Goal: Find specific page/section: Find specific page/section

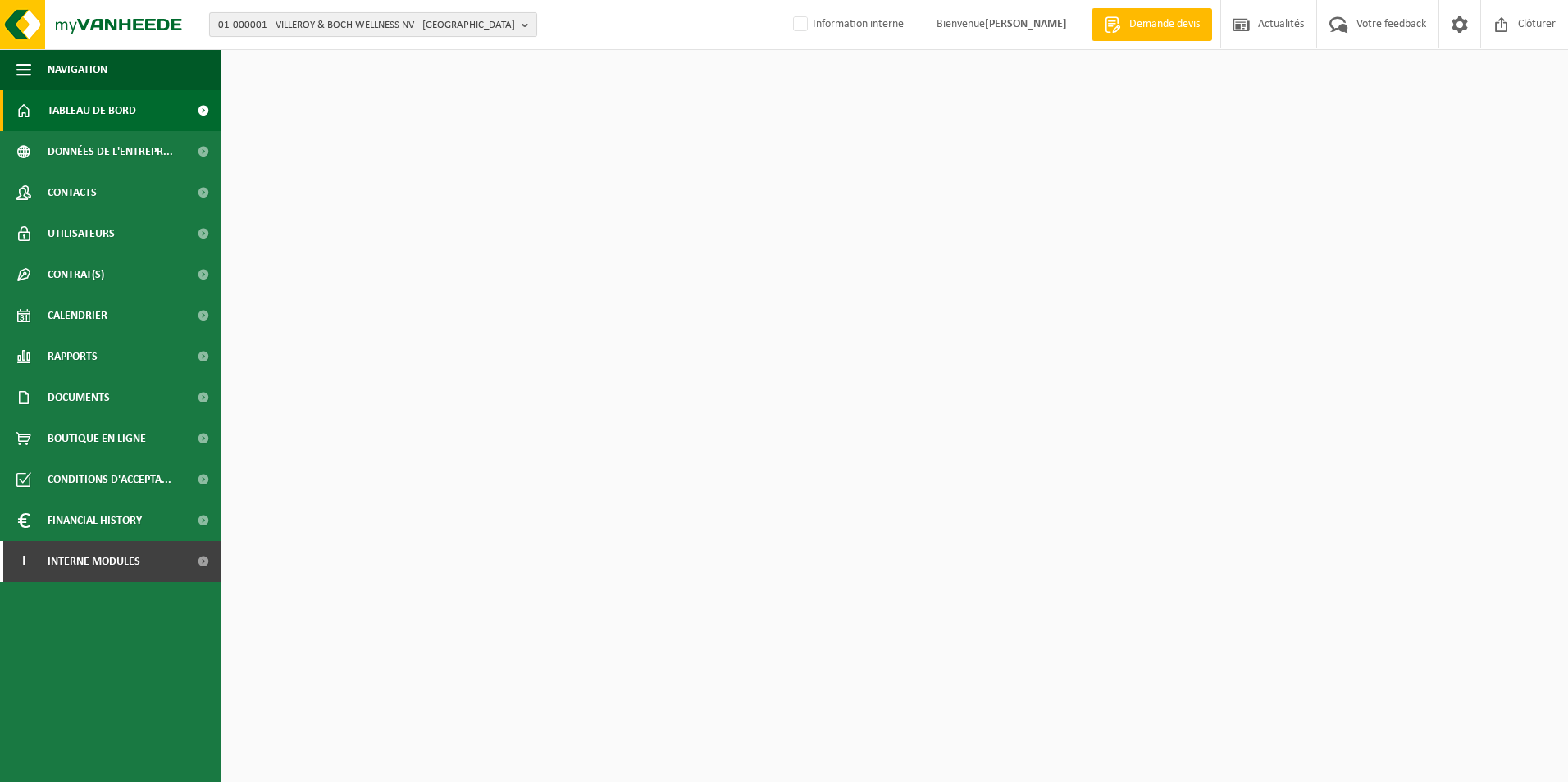
click at [333, 22] on span "01-000001 - VILLEROY & BOCH WELLNESS NV - ROESELARE" at bounding box center [366, 25] width 297 height 24
click at [456, 44] on input "text" at bounding box center [372, 51] width 320 height 21
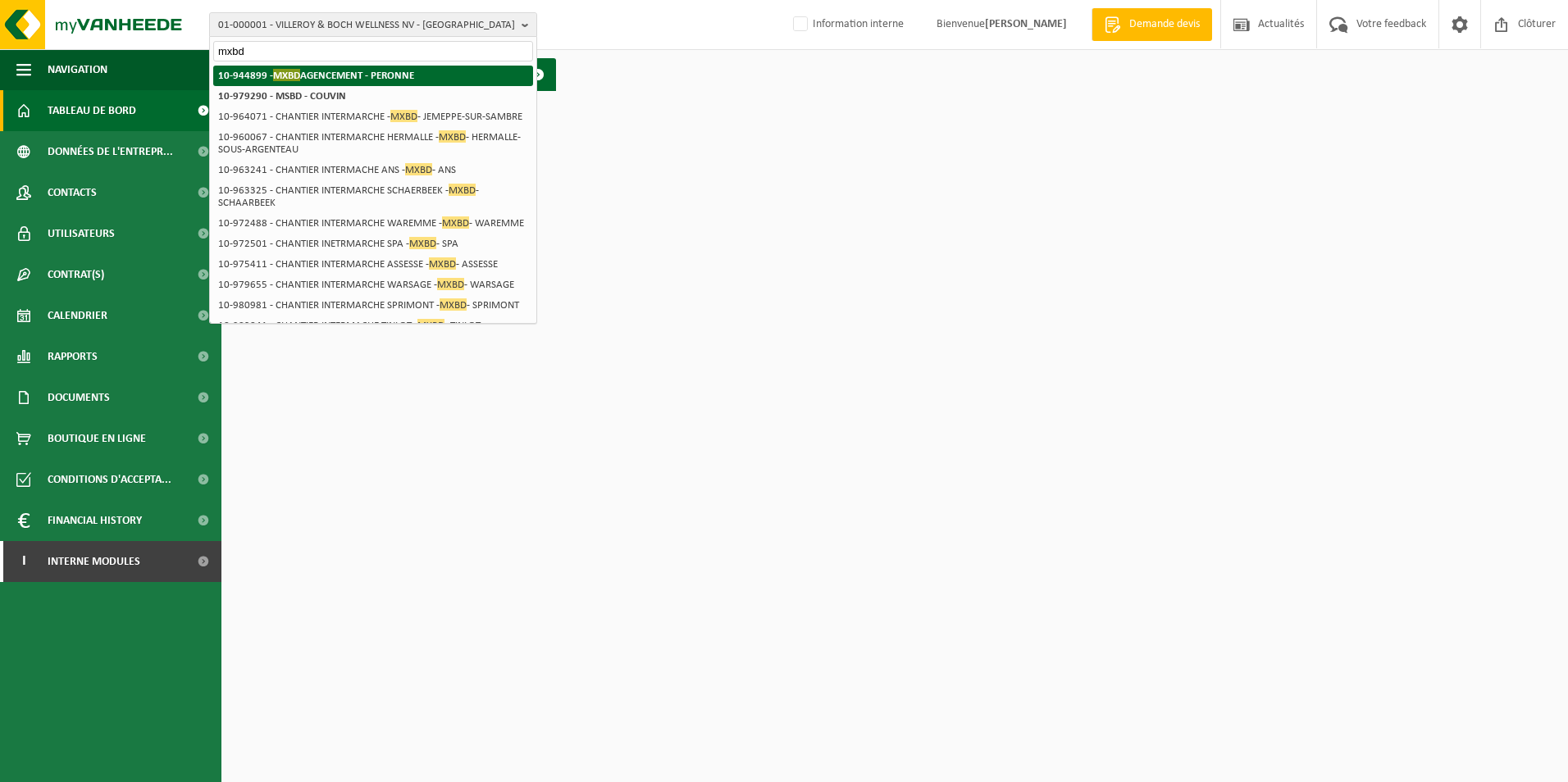
type input "mxbd"
click at [364, 72] on strong "10-944899 - MXBD AGENCEMENT - PERONNE" at bounding box center [315, 75] width 196 height 13
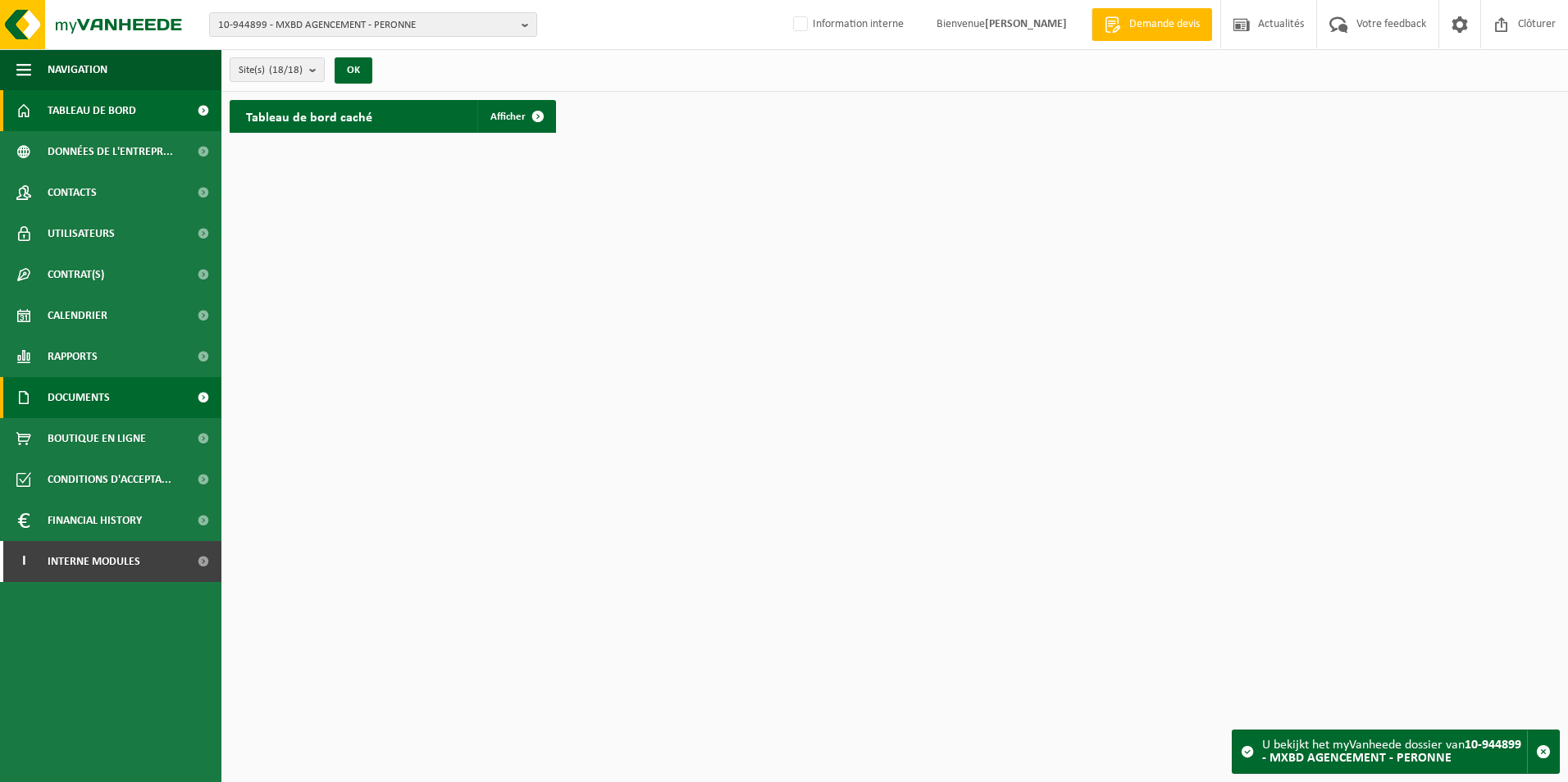
click at [202, 394] on span at bounding box center [203, 397] width 37 height 41
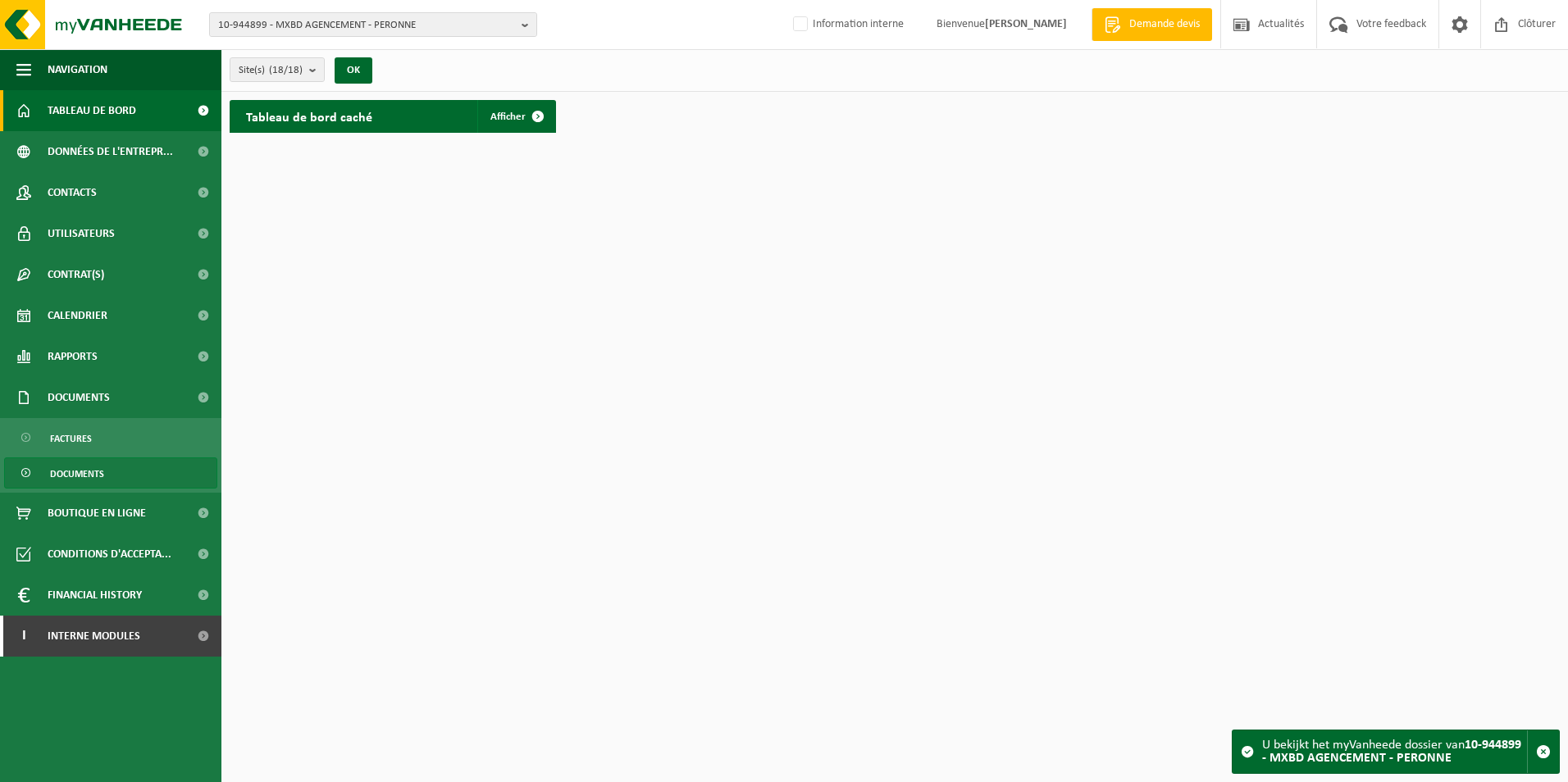
click at [87, 470] on span "Documents" at bounding box center [77, 473] width 54 height 31
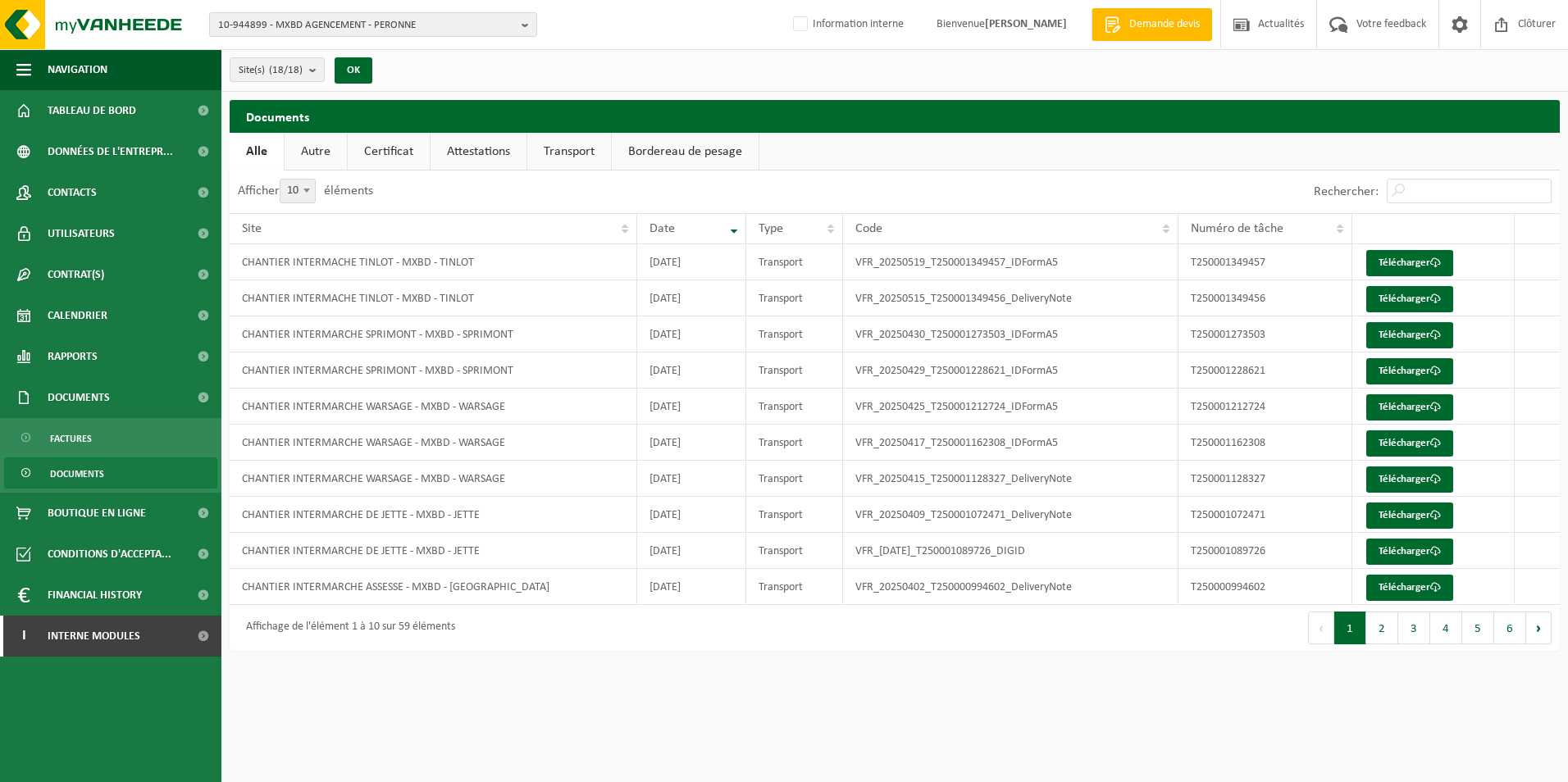
click at [377, 138] on link "Certificat" at bounding box center [389, 151] width 82 height 38
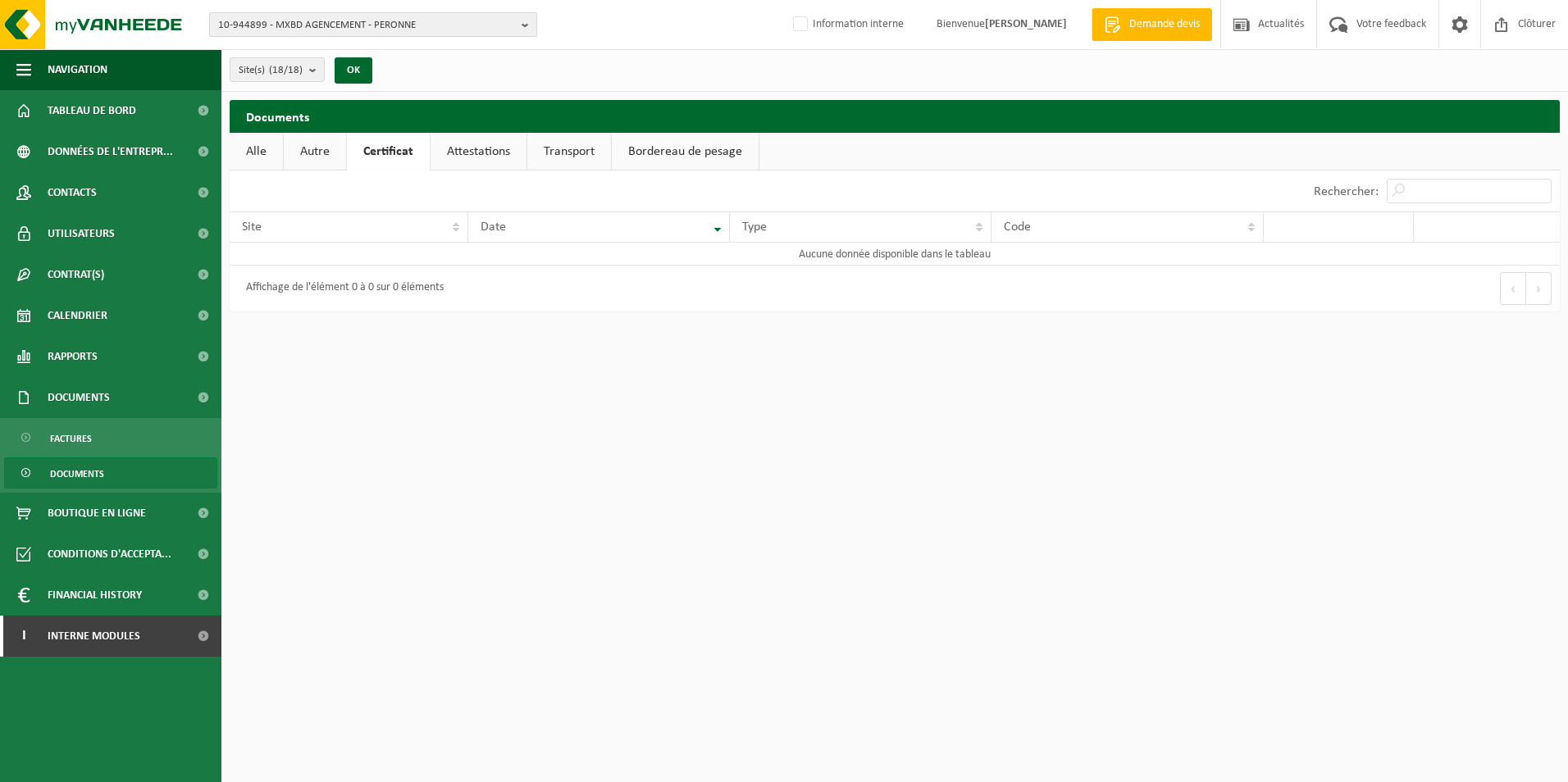
click at [526, 23] on b "button" at bounding box center [529, 25] width 15 height 23
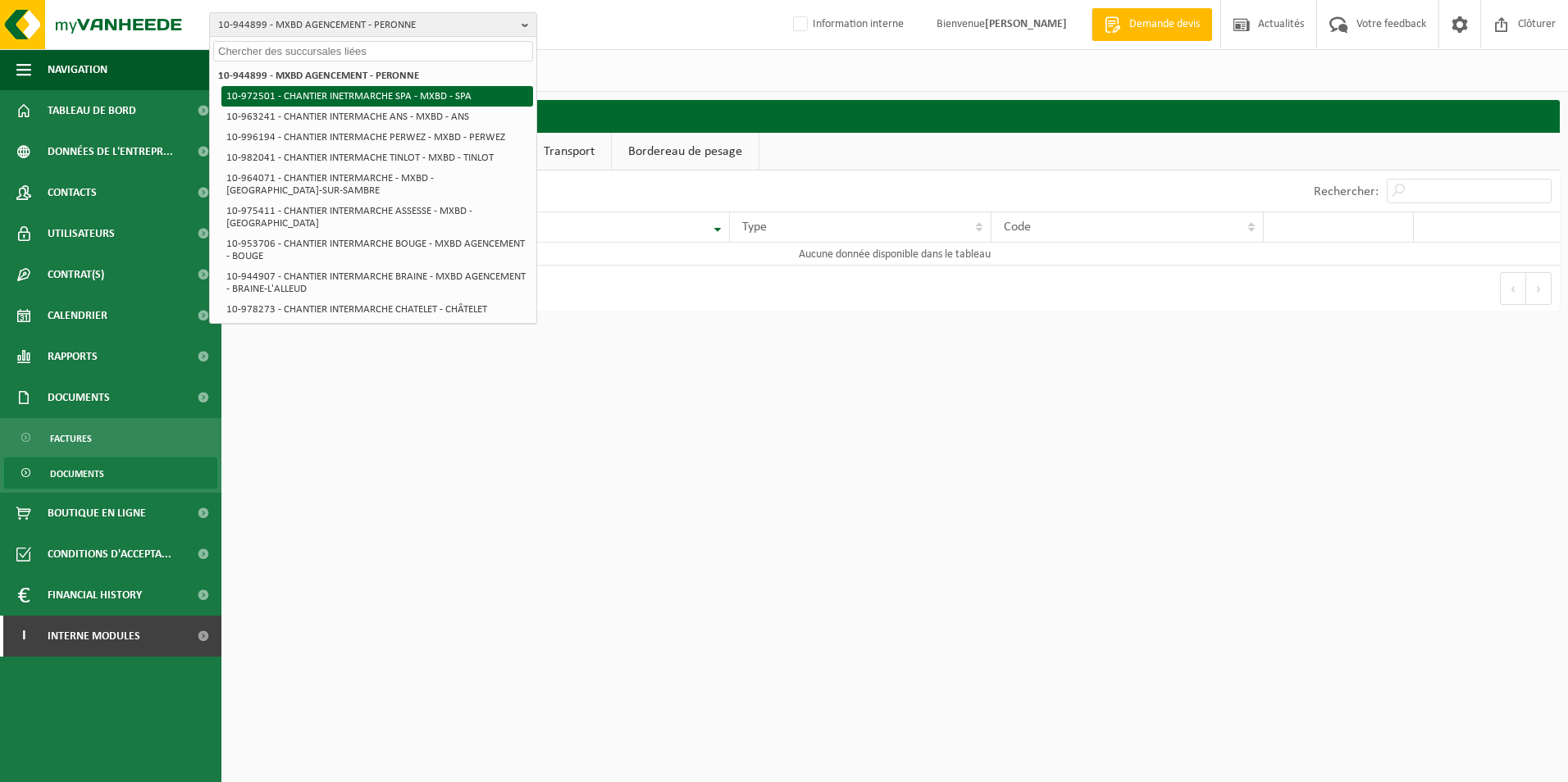
click at [492, 97] on li "10-972501 - CHANTIER INETRMARCHE SPA - MXBD - SPA" at bounding box center [376, 96] width 311 height 21
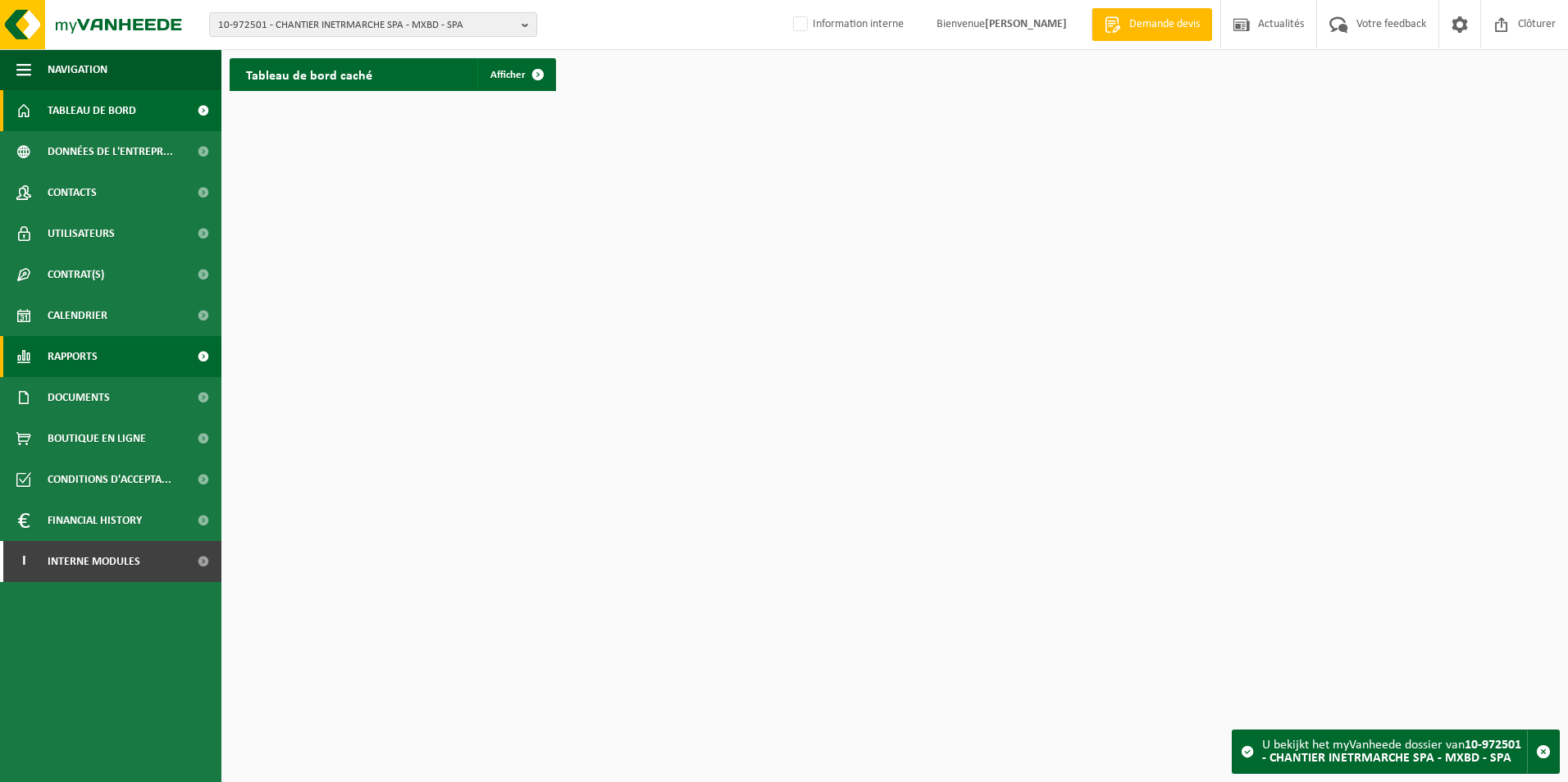
click at [99, 351] on link "Rapports" at bounding box center [110, 356] width 221 height 41
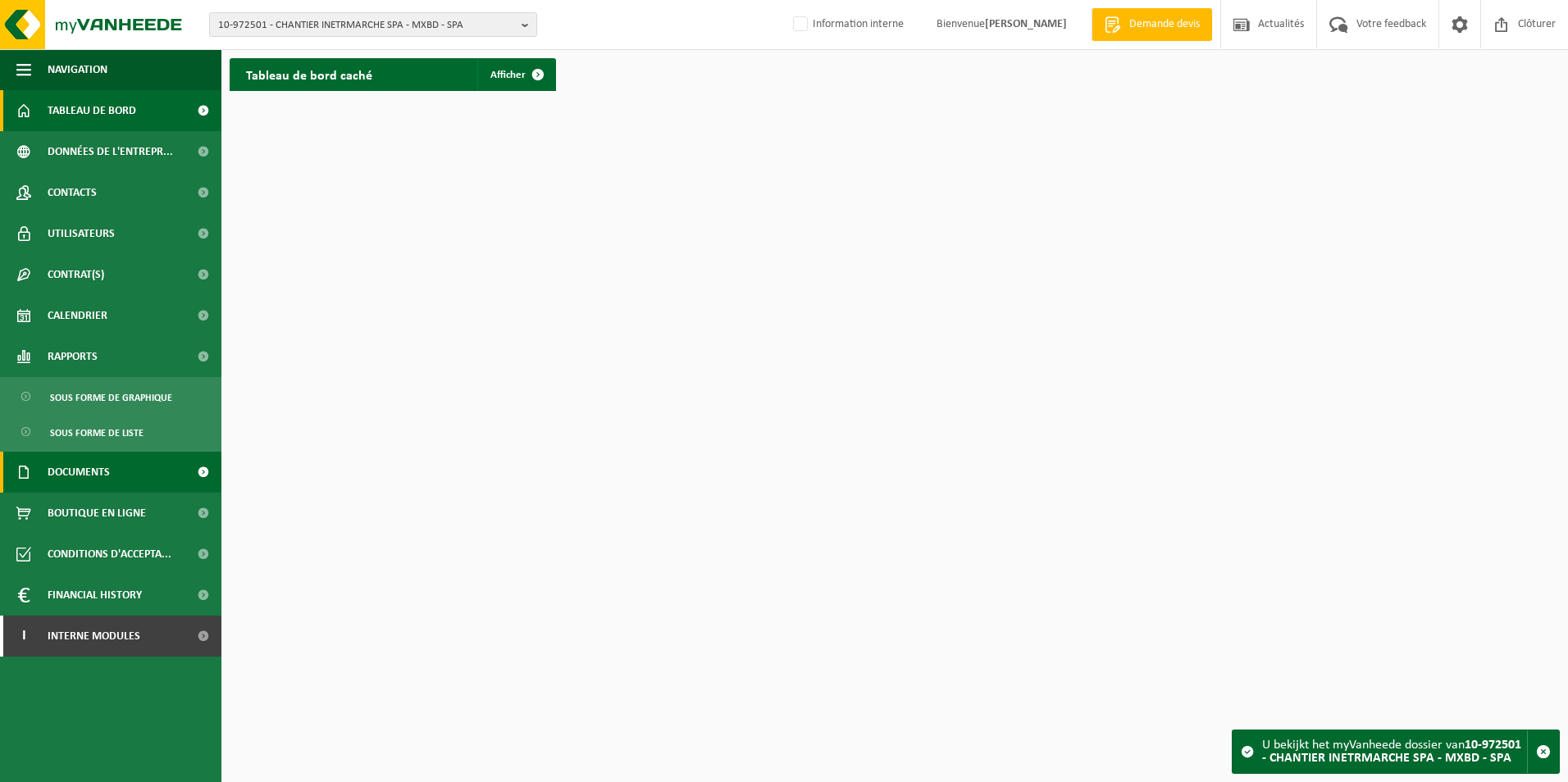
click at [97, 457] on span "Documents" at bounding box center [78, 472] width 63 height 41
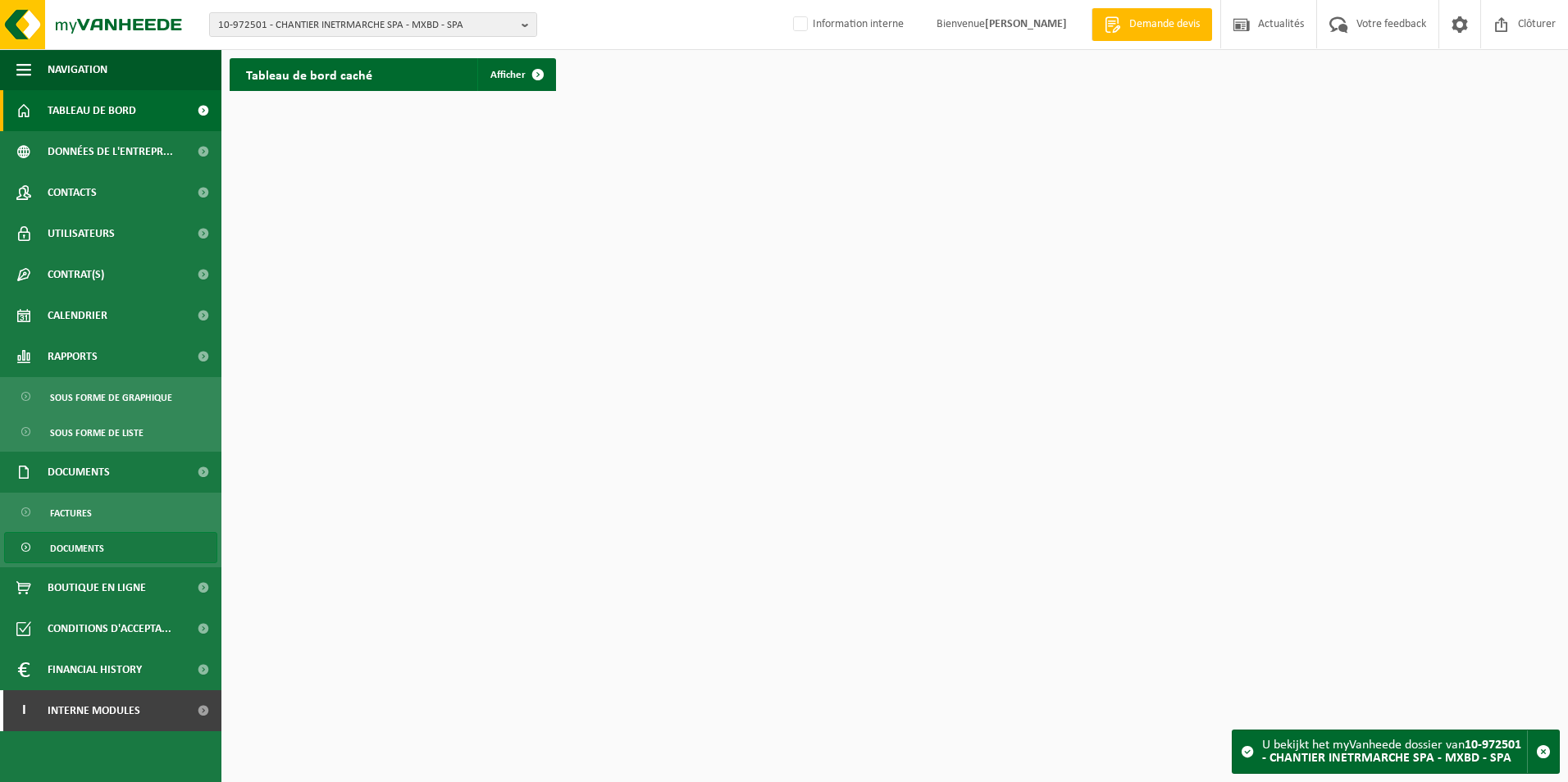
click at [124, 540] on link "Documents" at bounding box center [110, 547] width 213 height 31
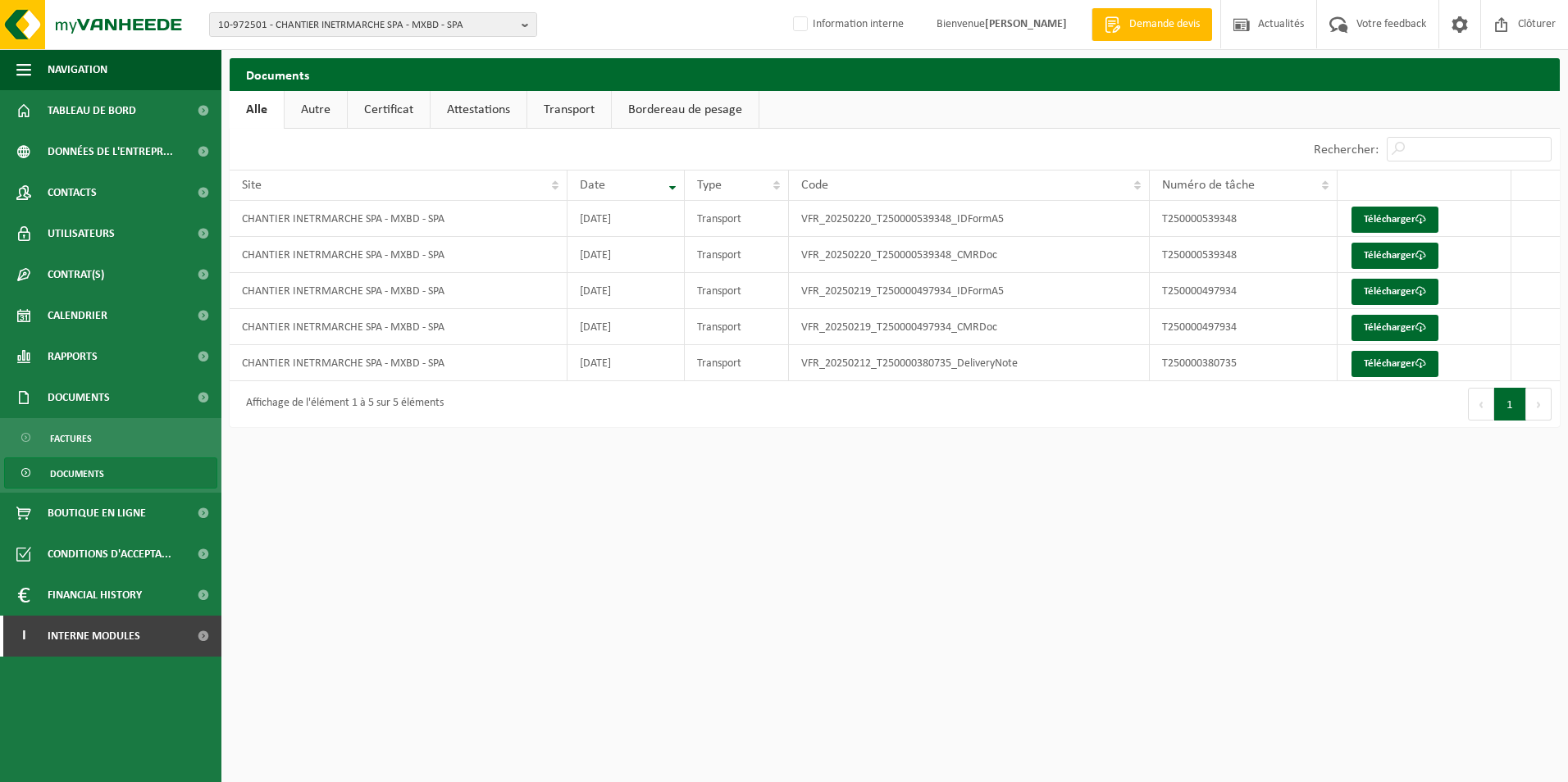
click at [396, 112] on link "Certificat" at bounding box center [389, 109] width 82 height 38
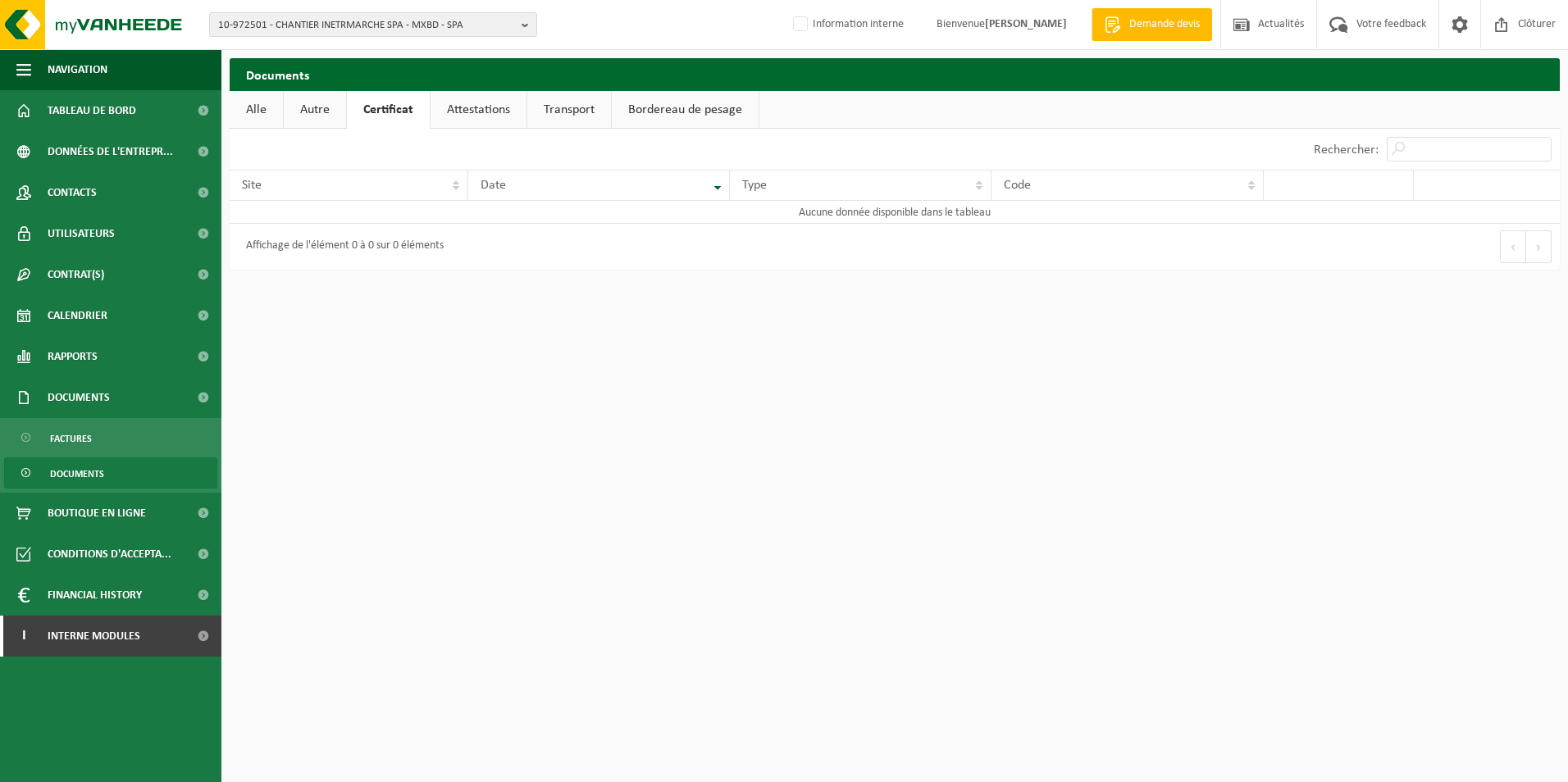
click at [310, 108] on link "Autre" at bounding box center [315, 109] width 63 height 38
click at [256, 113] on link "Alle" at bounding box center [256, 109] width 53 height 38
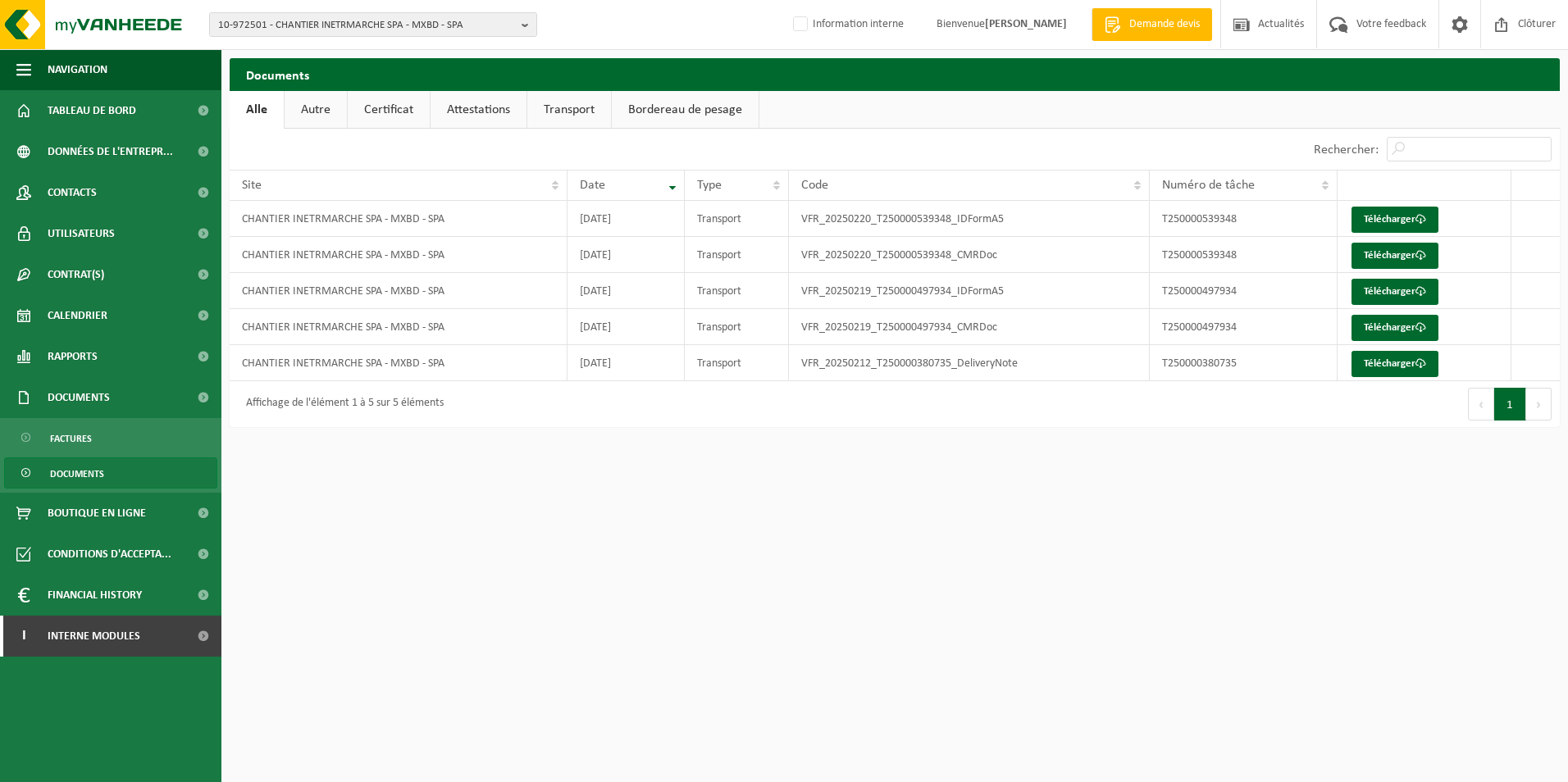
click at [384, 114] on link "Certificat" at bounding box center [389, 109] width 82 height 38
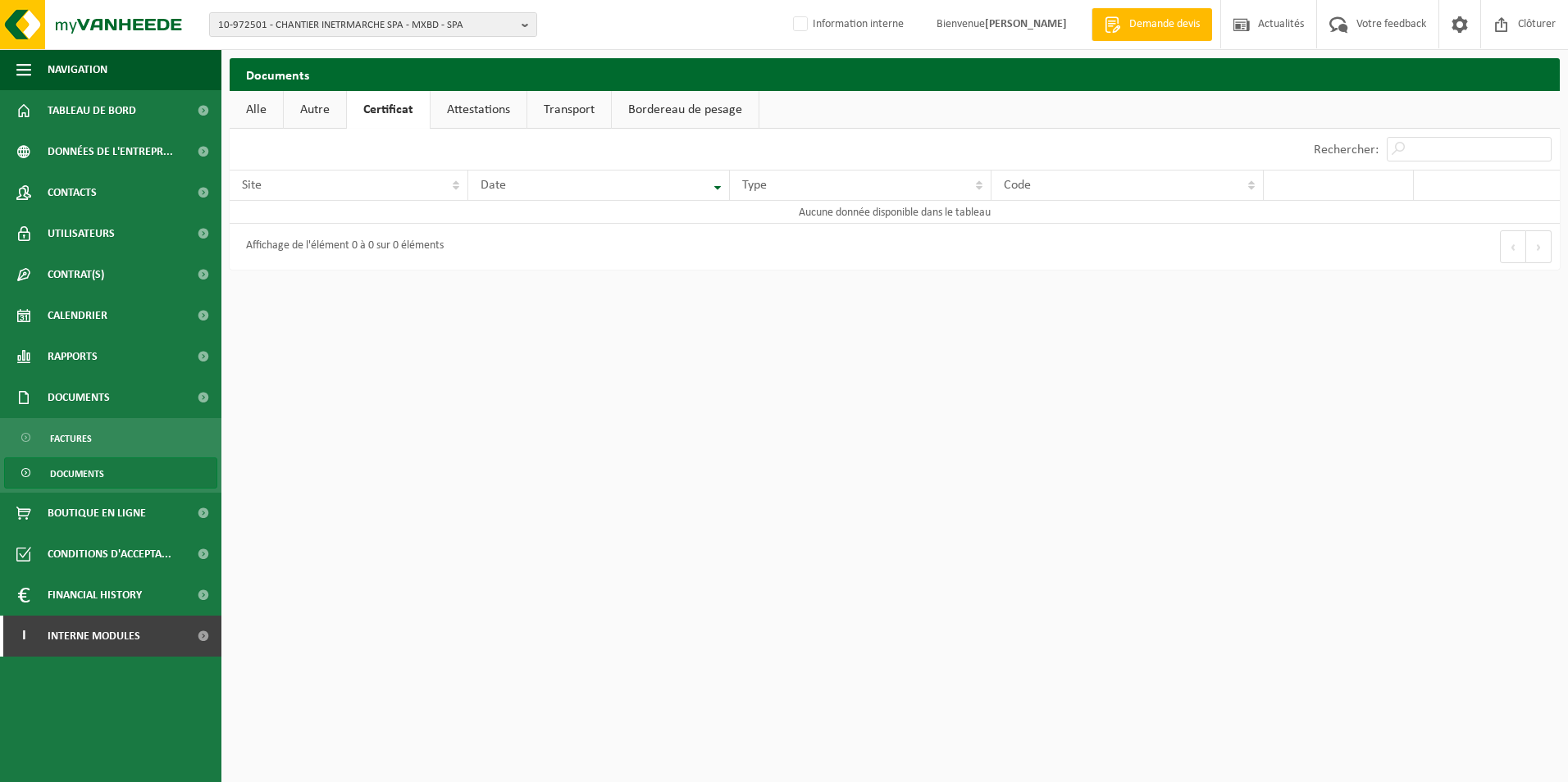
click at [487, 113] on link "Attestations" at bounding box center [478, 109] width 96 height 38
click at [548, 109] on link "Transport" at bounding box center [572, 109] width 83 height 38
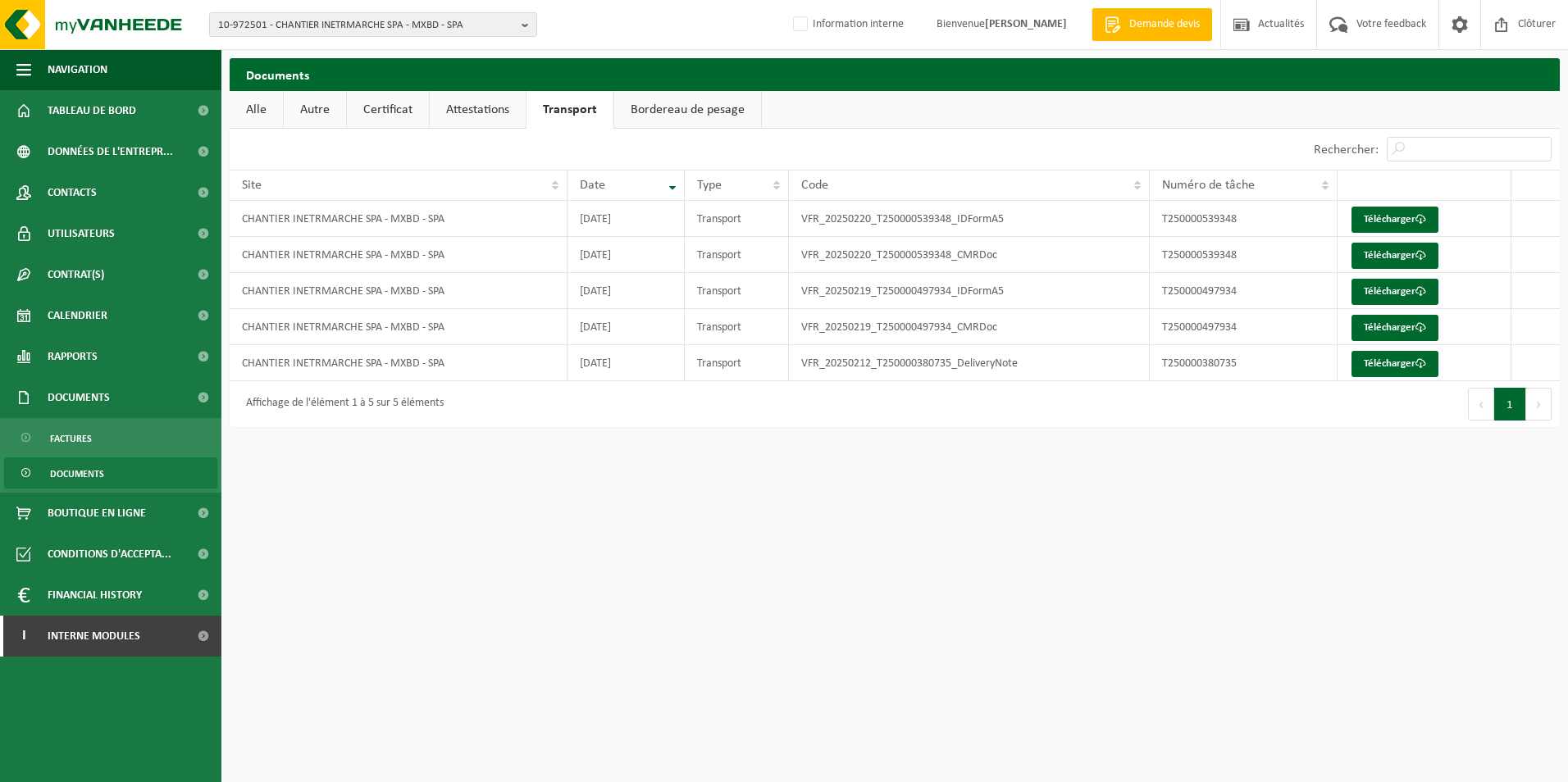
click at [265, 110] on link "Alle" at bounding box center [256, 109] width 53 height 38
click at [320, 106] on link "Autre" at bounding box center [315, 109] width 63 height 38
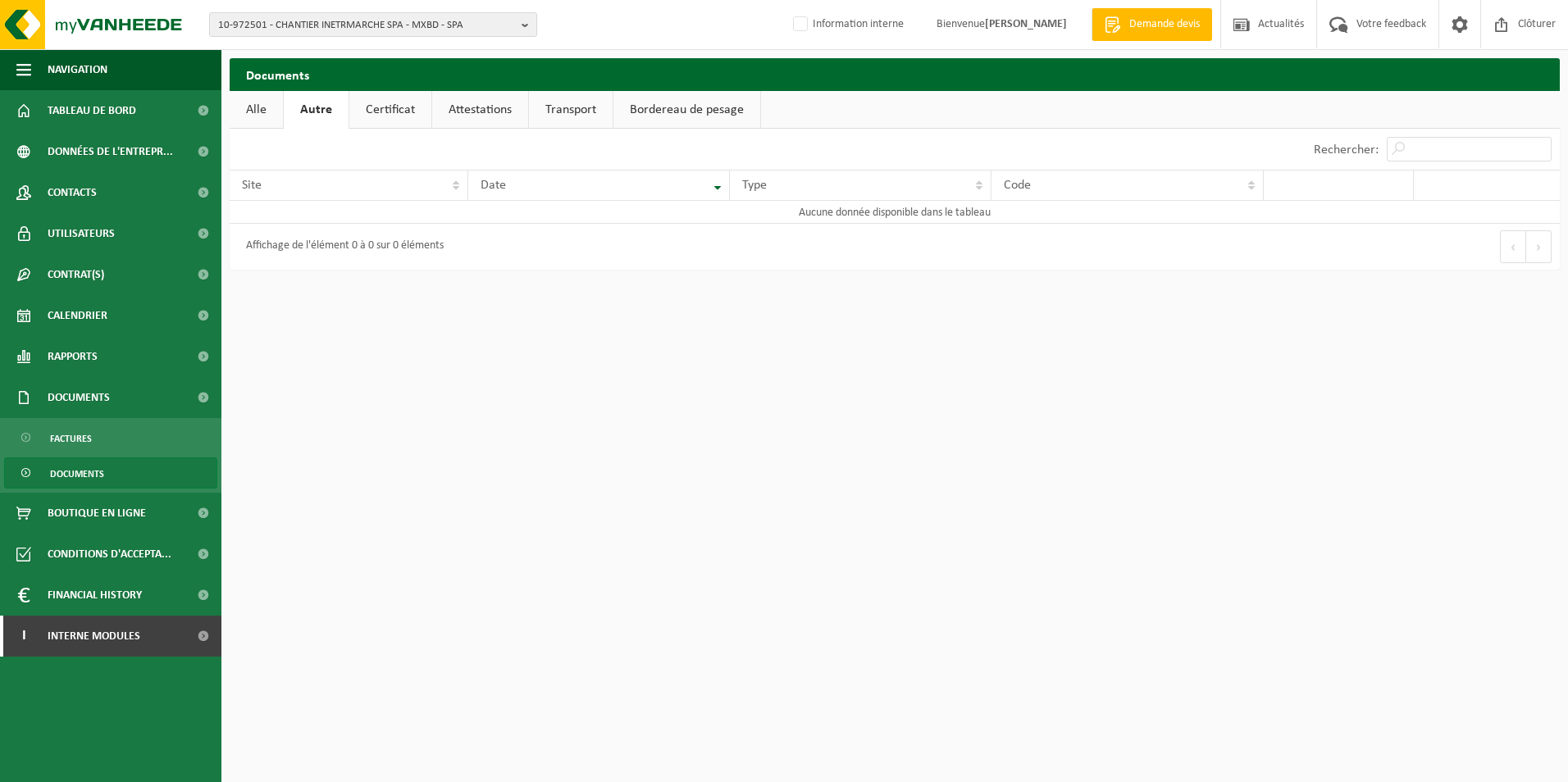
click at [391, 108] on link "Certificat" at bounding box center [391, 109] width 82 height 38
click at [267, 109] on link "Alle" at bounding box center [256, 109] width 53 height 38
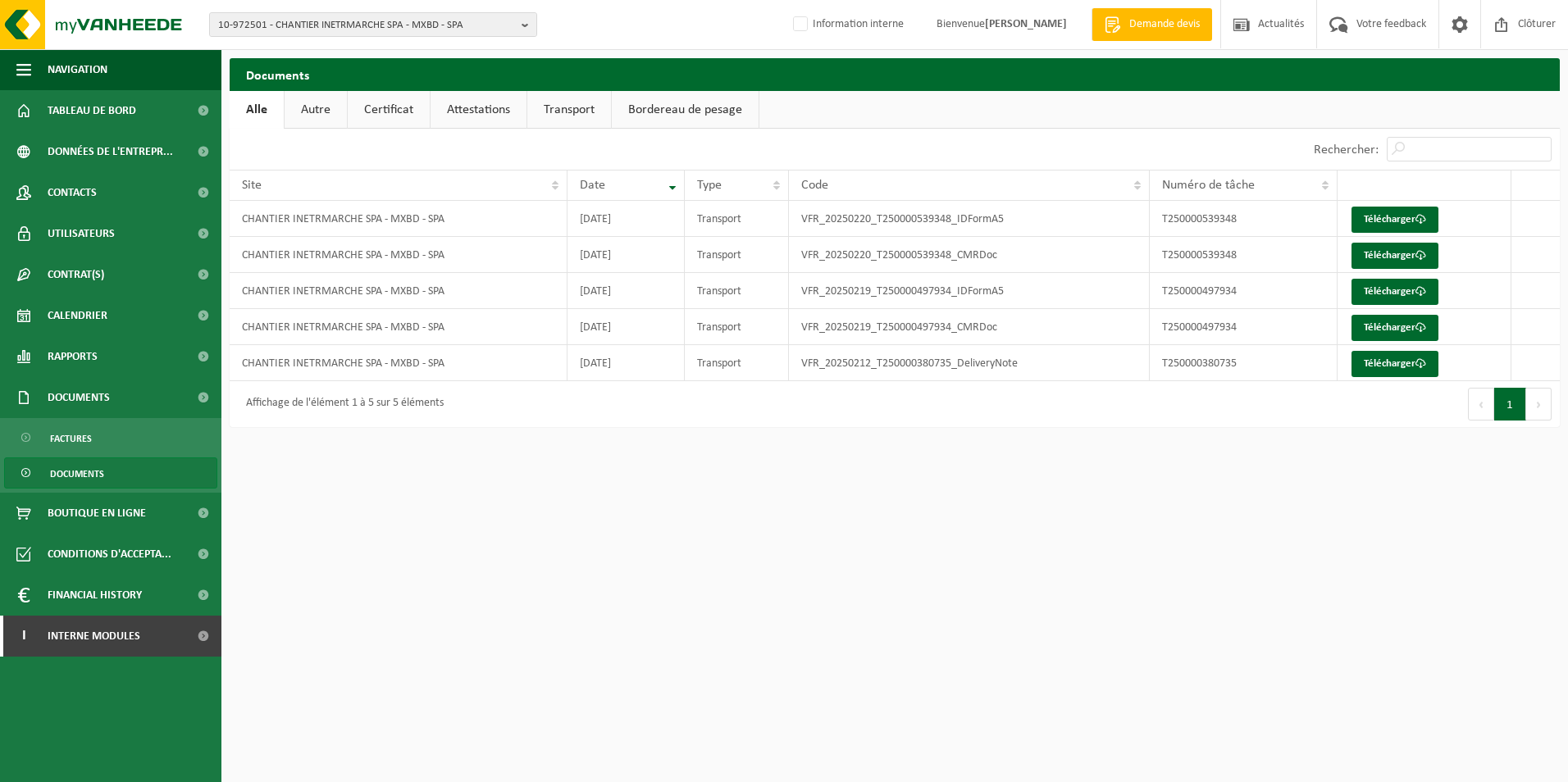
click at [409, 114] on link "Certificat" at bounding box center [389, 109] width 82 height 38
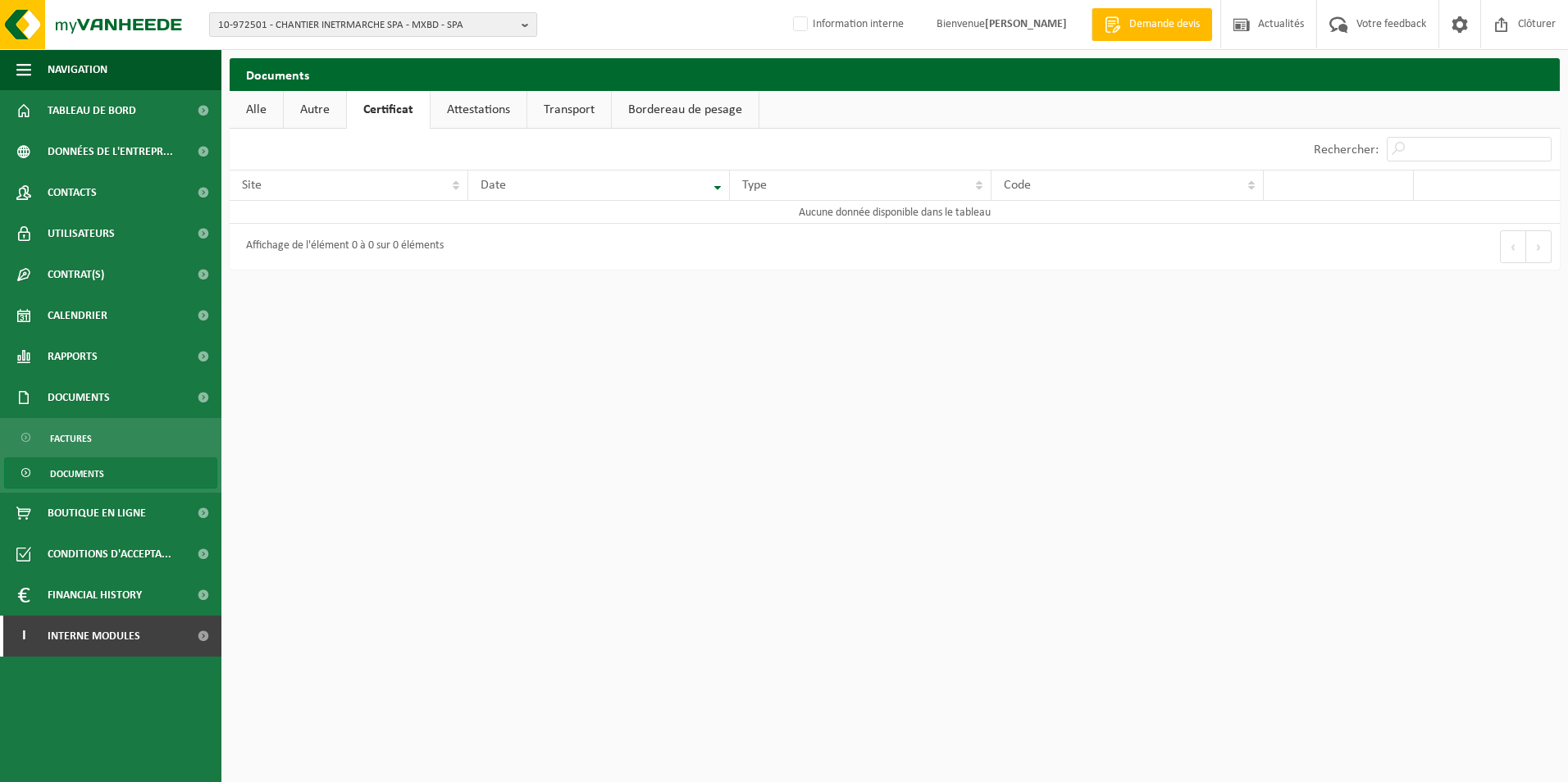
drag, startPoint x: 523, startPoint y: 17, endPoint x: 516, endPoint y: 36, distance: 20.2
click at [523, 17] on b "button" at bounding box center [529, 25] width 15 height 23
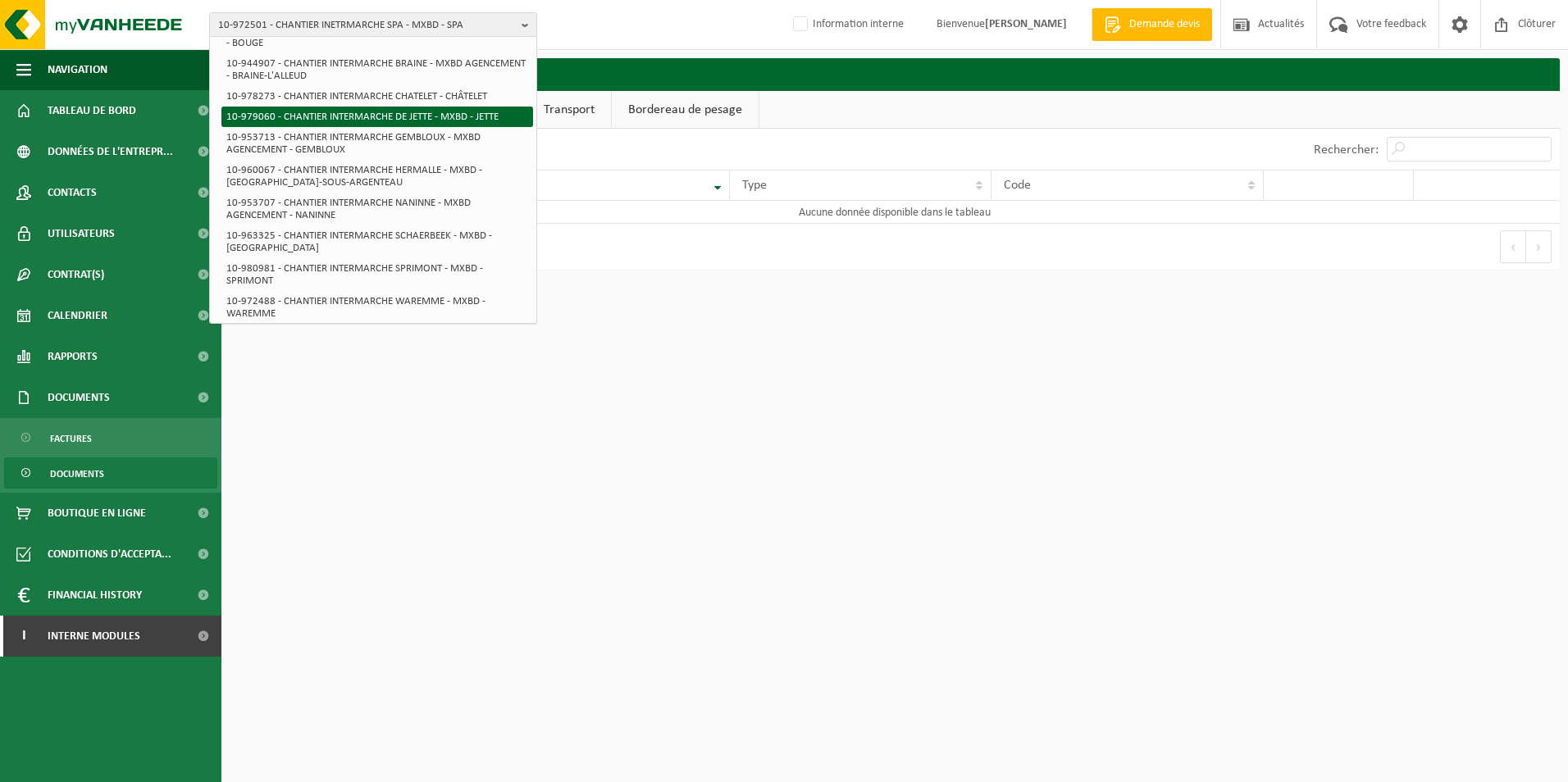
scroll to position [238, 0]
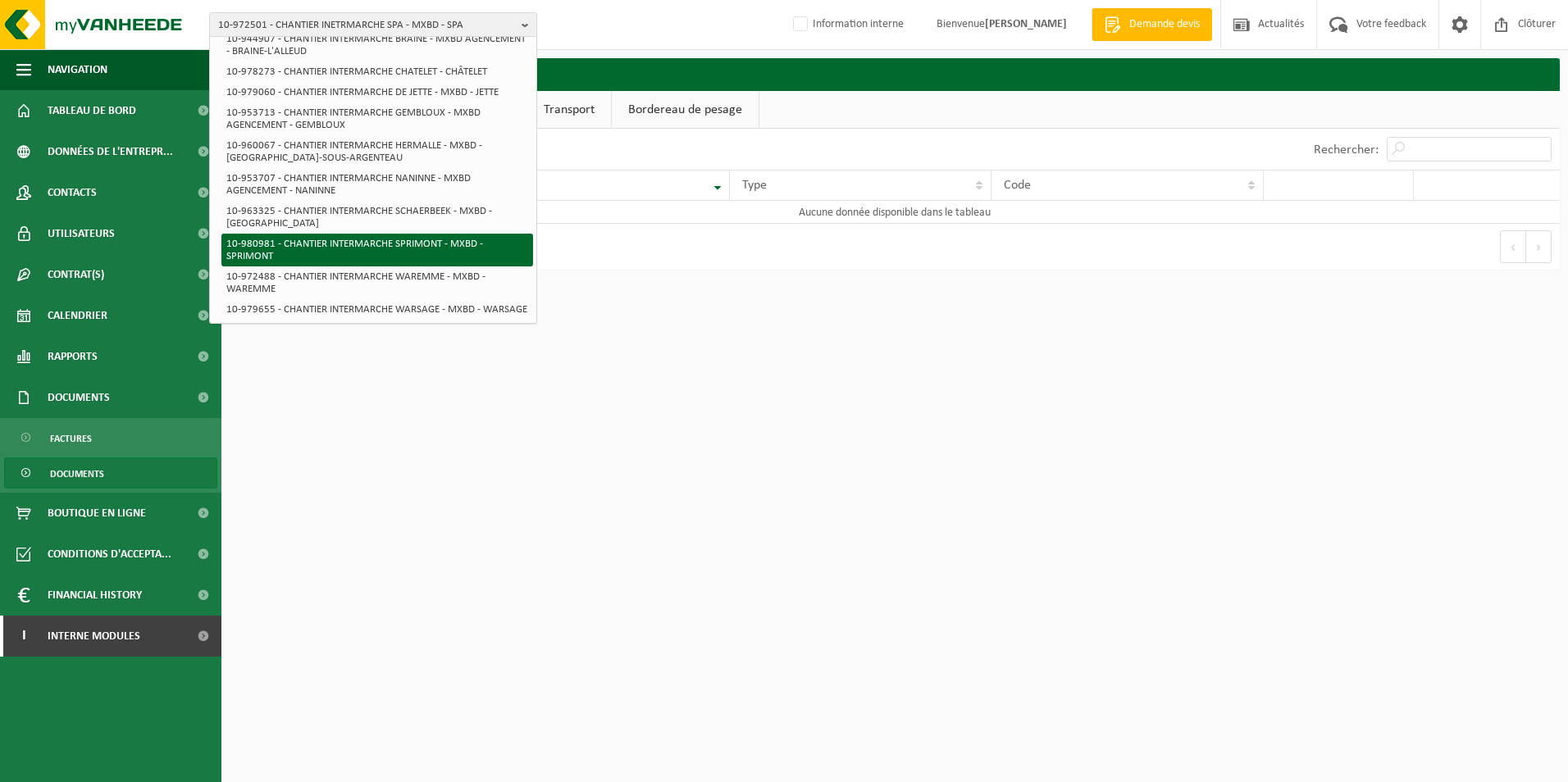
click at [437, 234] on li "10-980981 - CHANTIER INTERMARCHE SPRIMONT - MXBD - SPRIMONT" at bounding box center [376, 250] width 311 height 33
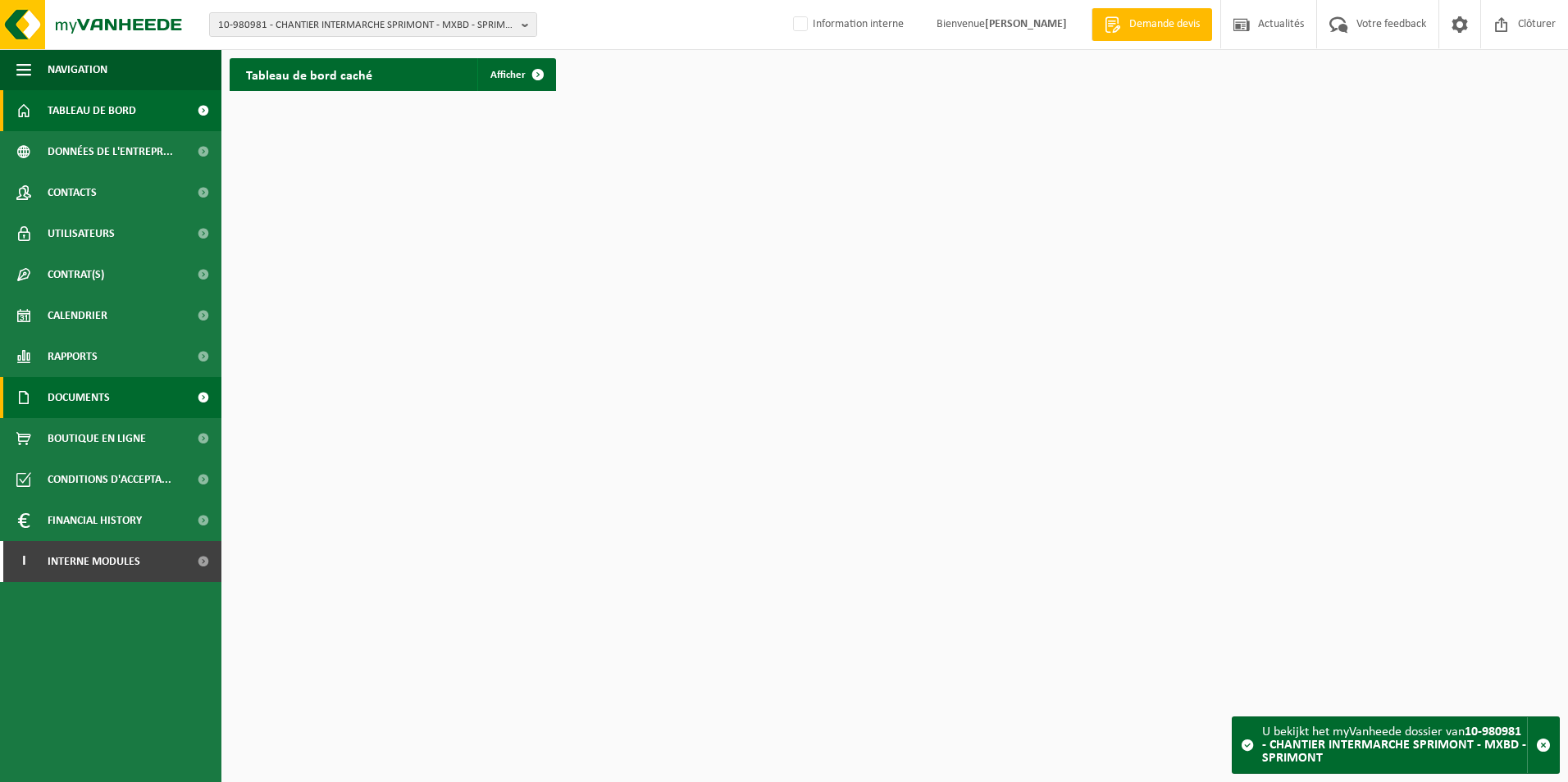
click at [122, 396] on link "Documents" at bounding box center [110, 397] width 221 height 41
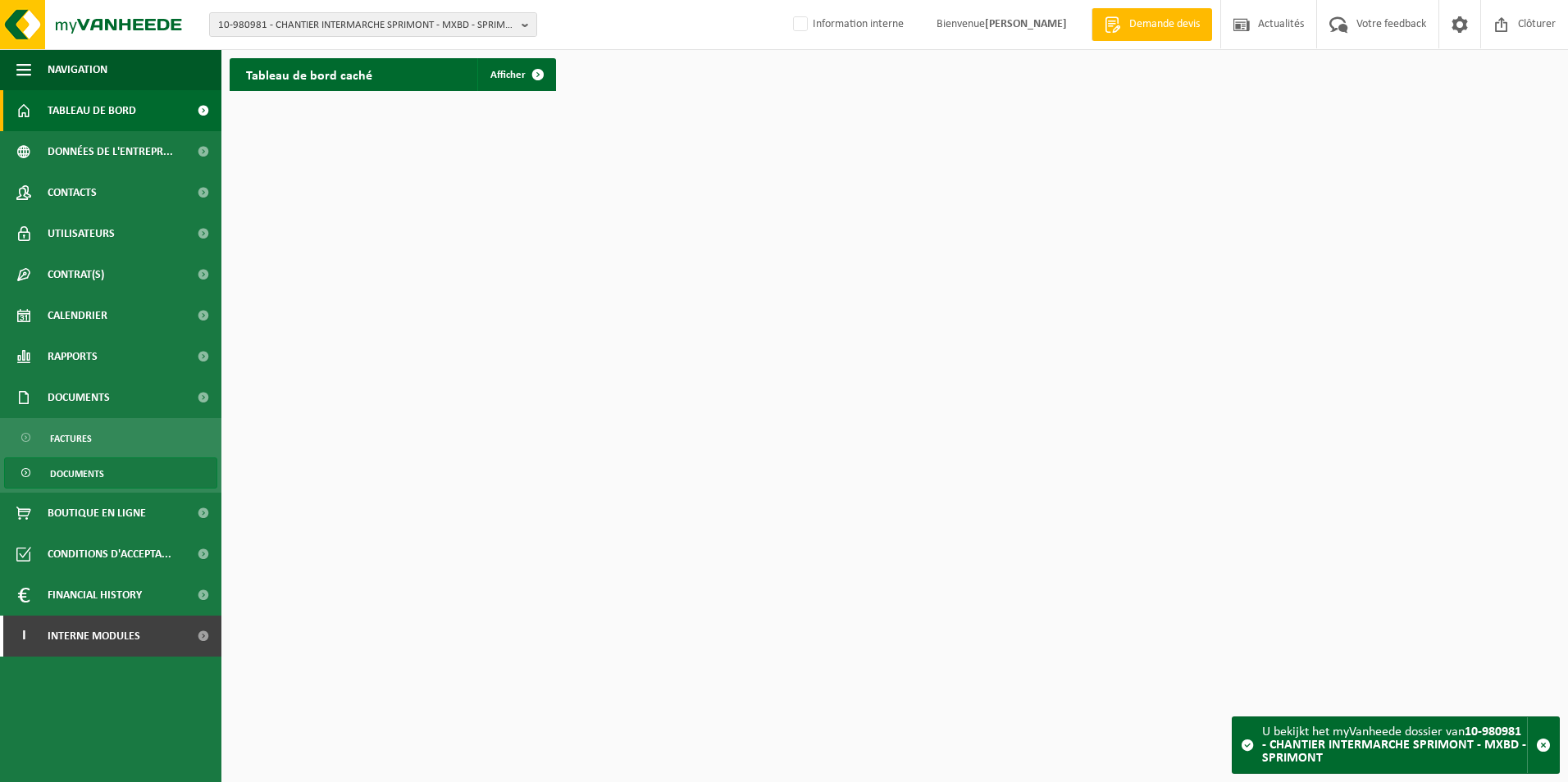
click at [155, 467] on link "Documents" at bounding box center [110, 472] width 213 height 31
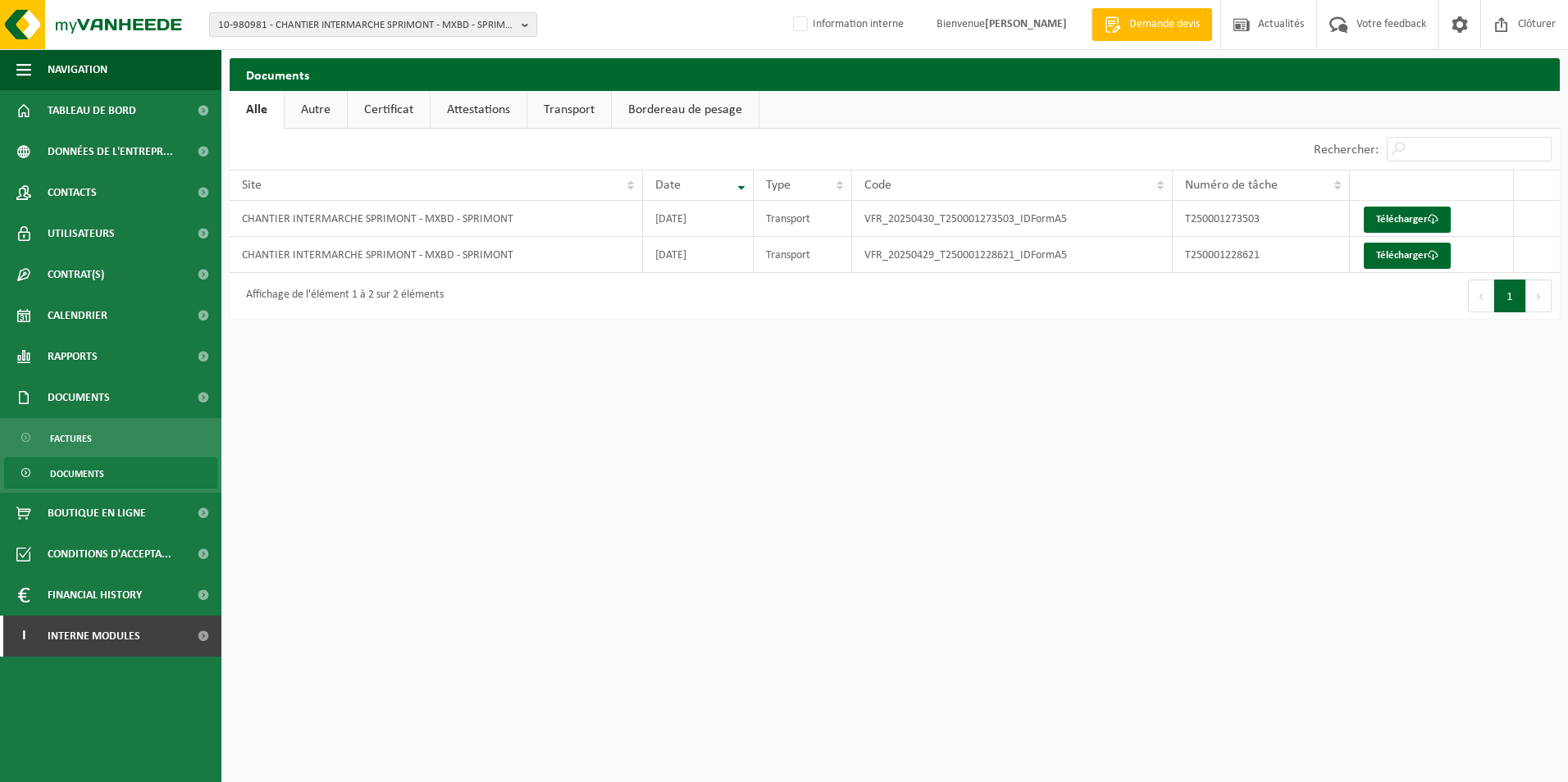
click at [384, 104] on link "Certificat" at bounding box center [389, 109] width 82 height 38
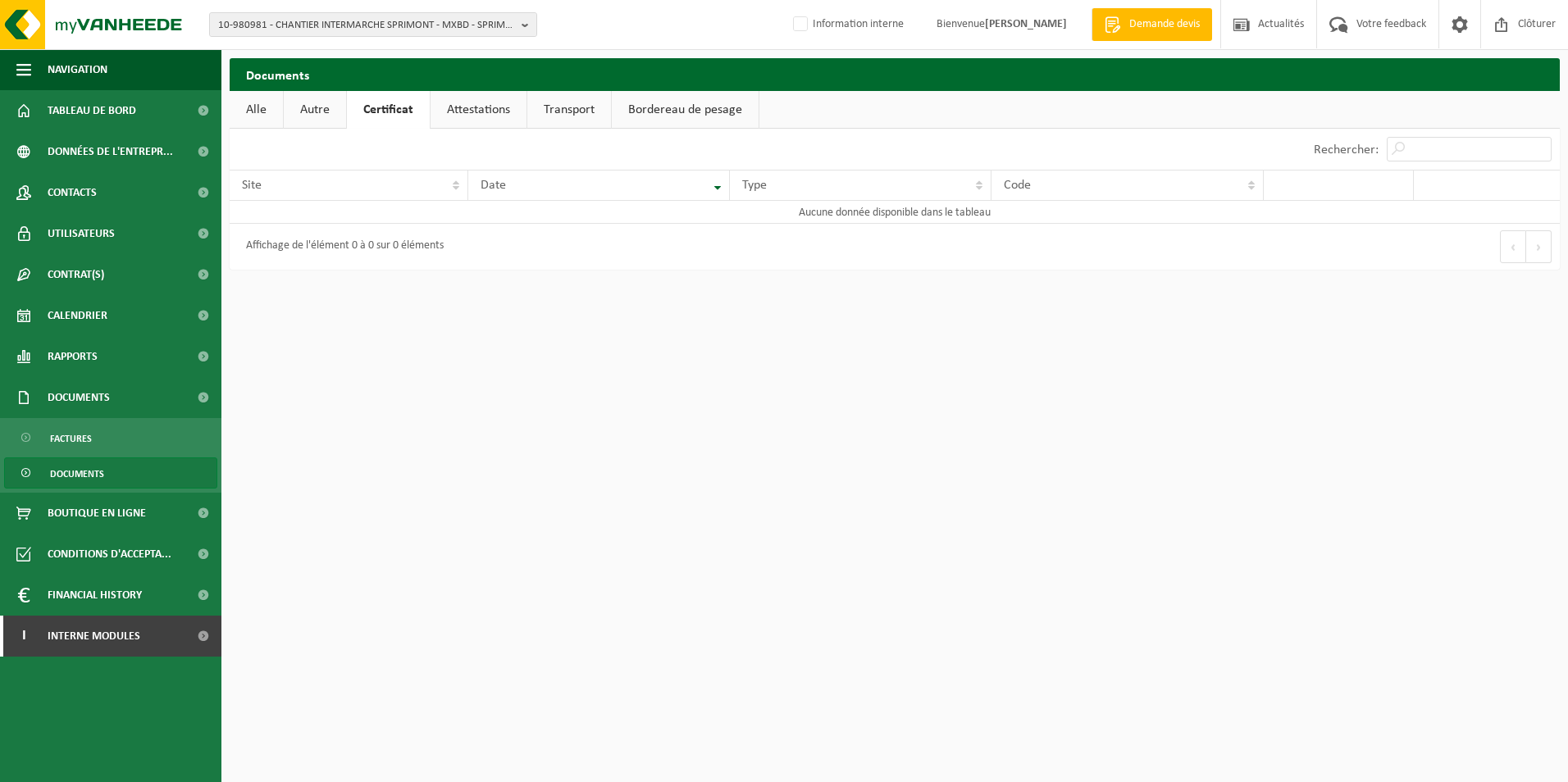
click at [325, 113] on link "Autre" at bounding box center [315, 109] width 63 height 38
click at [260, 110] on link "Alle" at bounding box center [256, 109] width 53 height 38
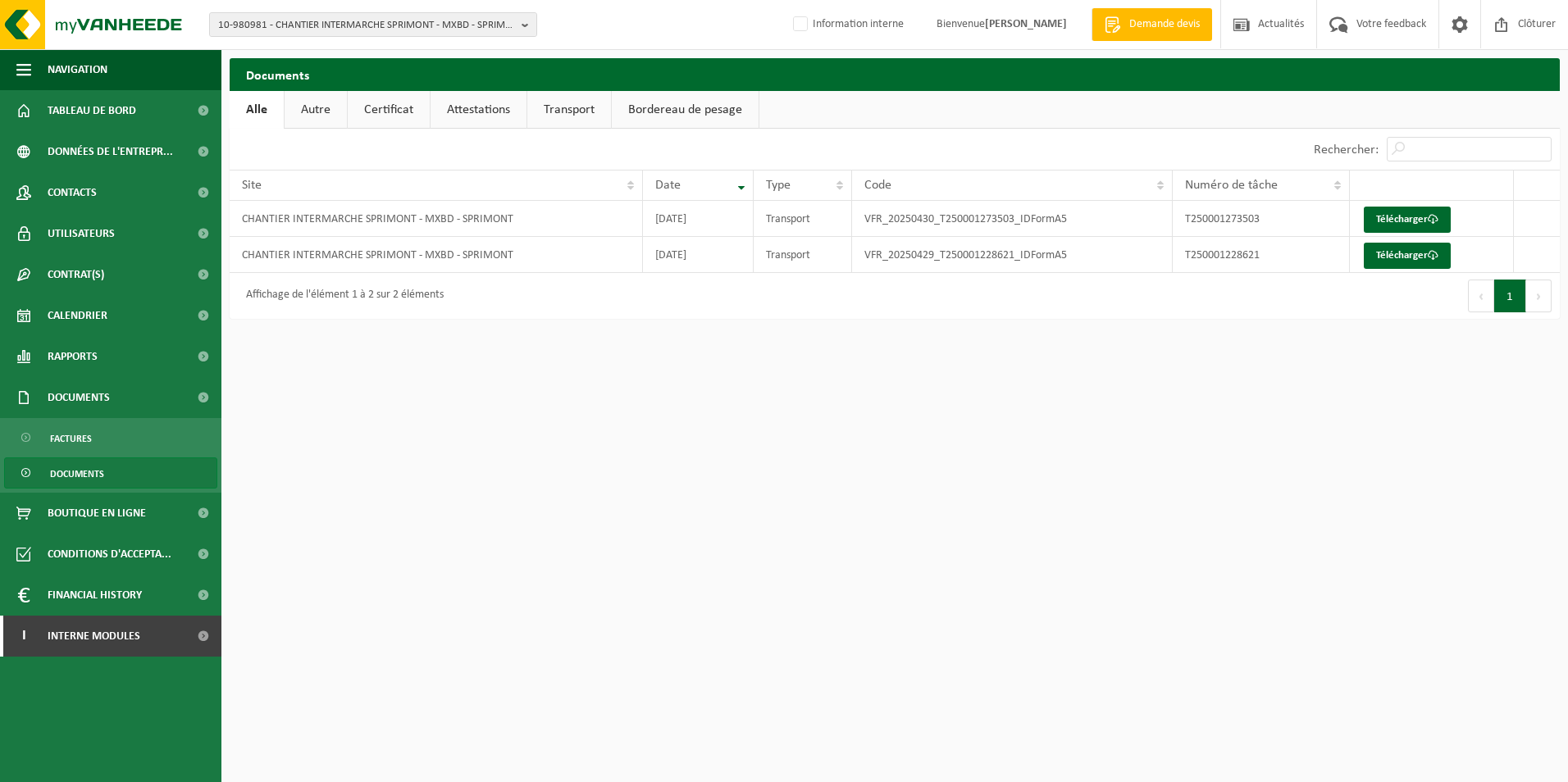
click at [391, 109] on link "Certificat" at bounding box center [389, 109] width 82 height 38
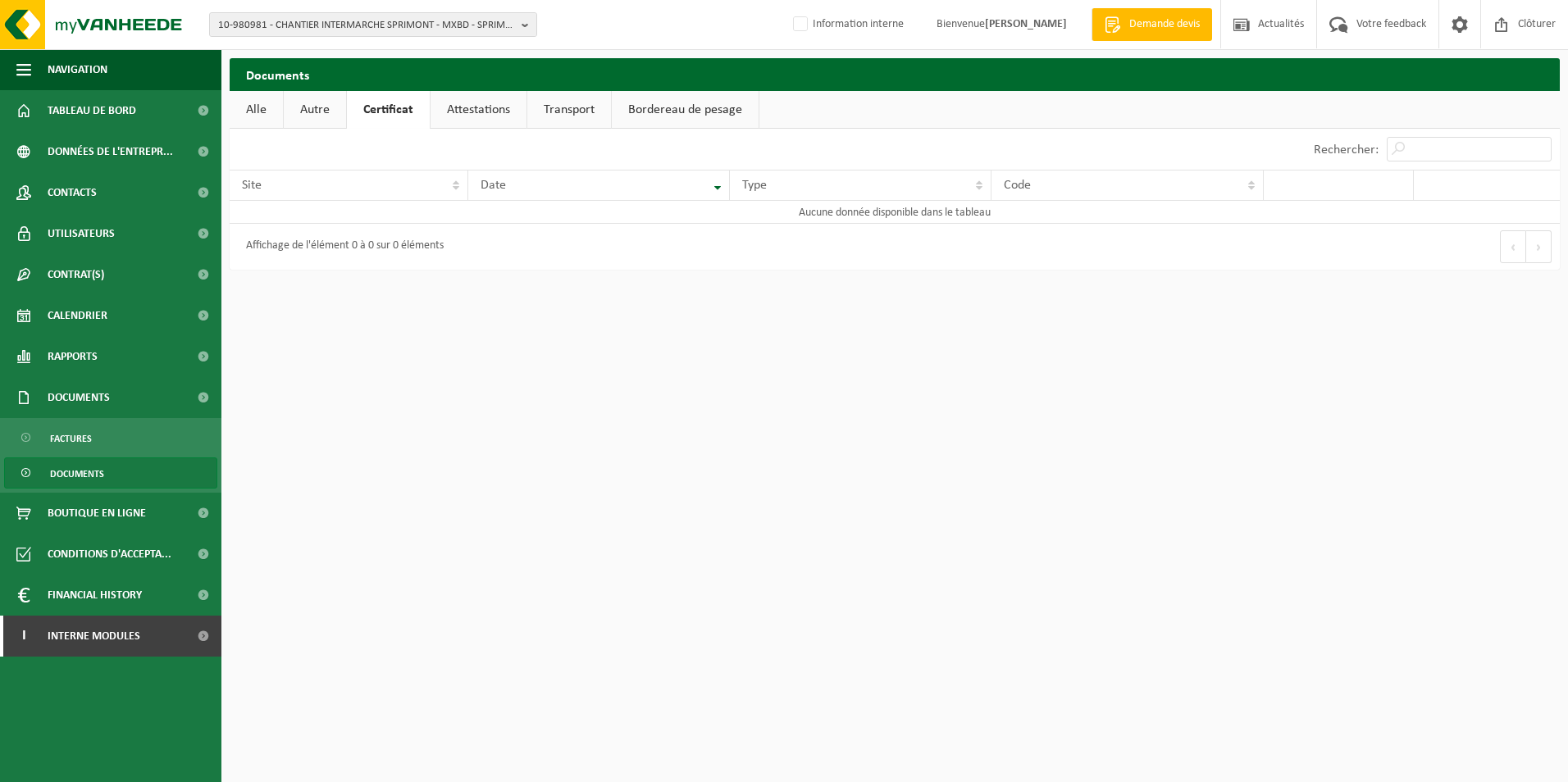
click at [473, 109] on link "Attestations" at bounding box center [478, 109] width 96 height 38
click at [397, 118] on link "Certificat" at bounding box center [388, 109] width 82 height 38
click at [302, 111] on link "Autre" at bounding box center [315, 109] width 63 height 38
click at [264, 108] on link "Alle" at bounding box center [256, 109] width 53 height 38
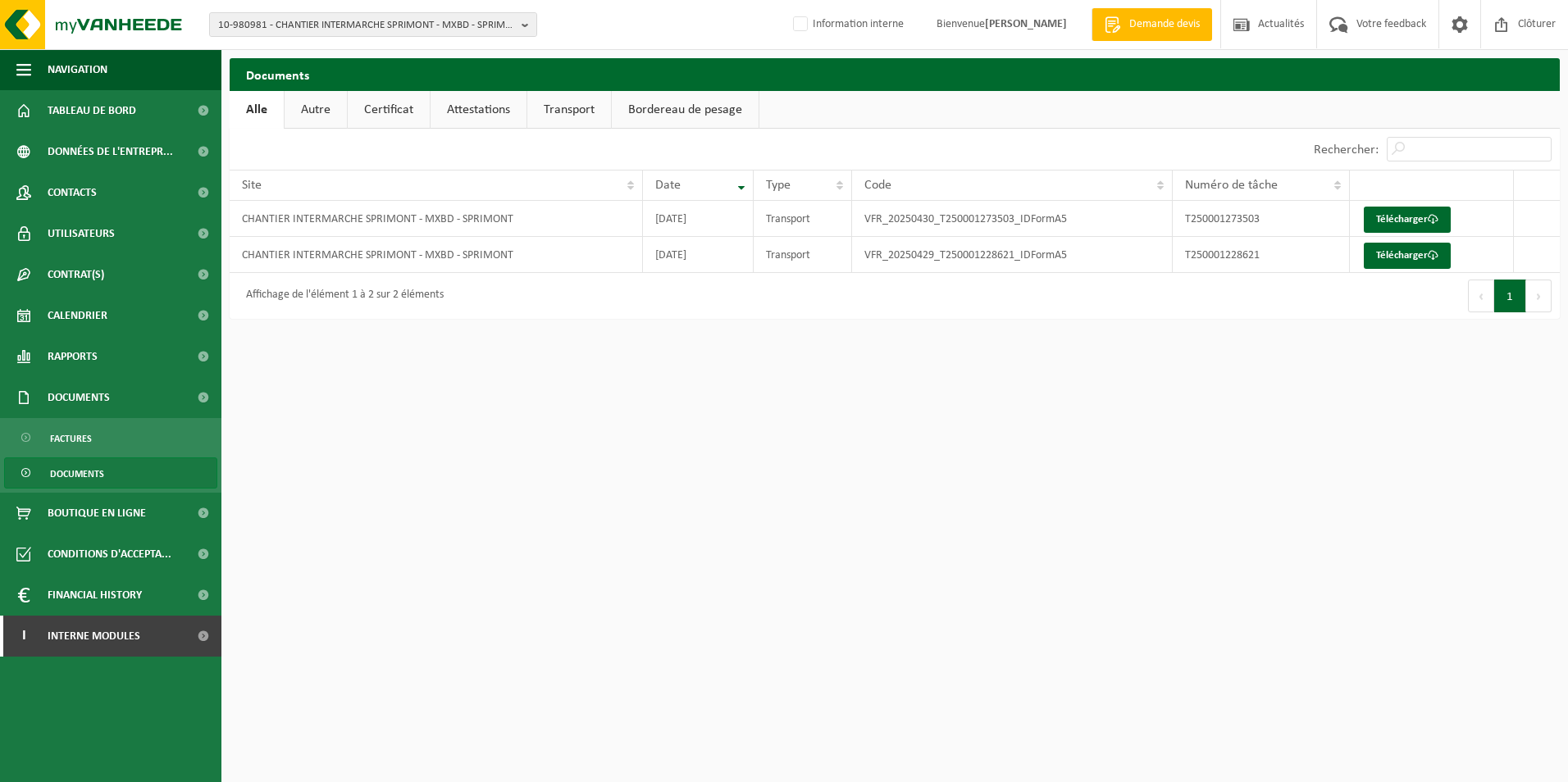
click at [56, 477] on span "Documents" at bounding box center [77, 473] width 54 height 31
click at [321, 114] on link "Autre" at bounding box center [315, 109] width 63 height 38
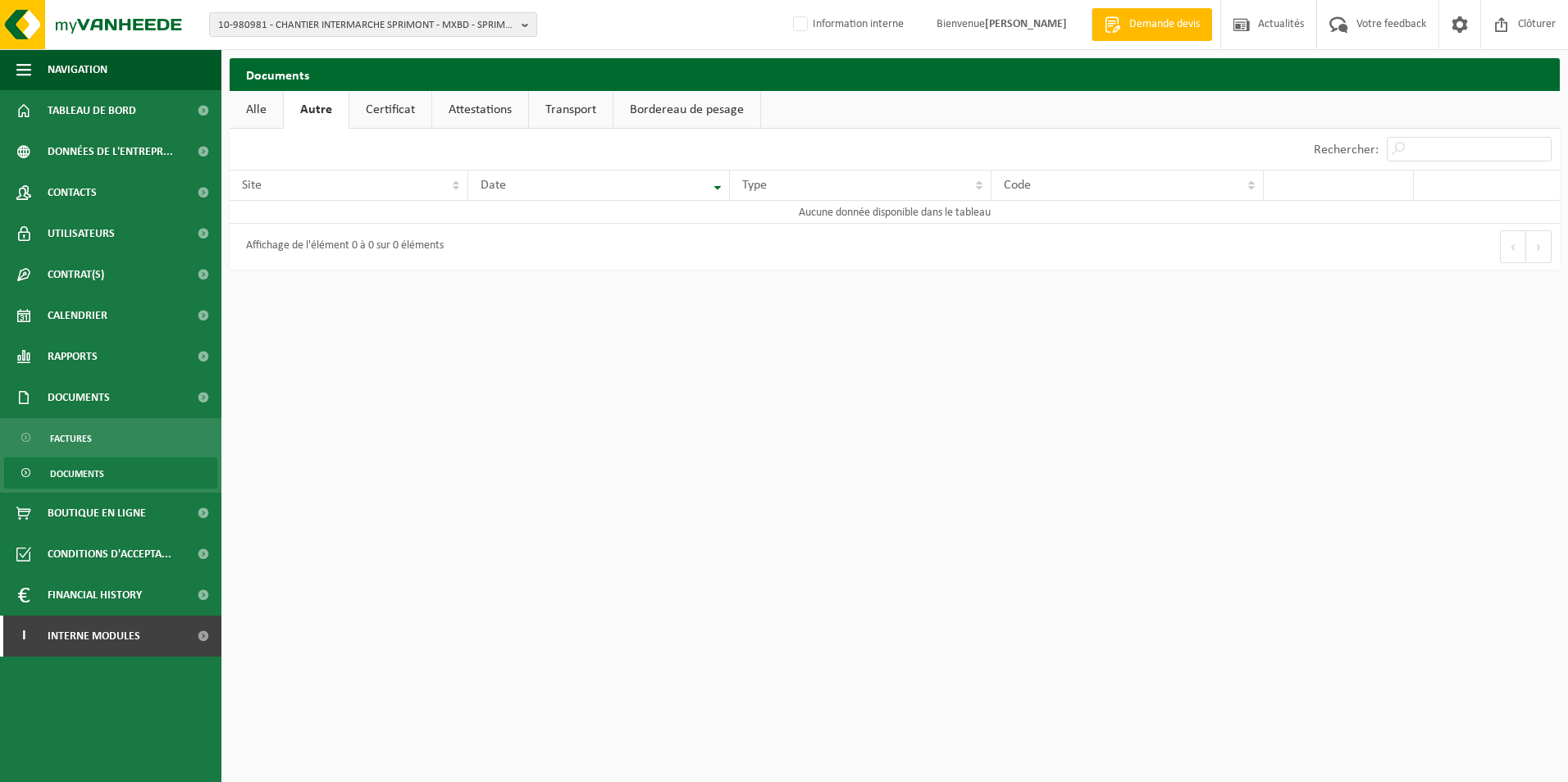
click at [391, 92] on link "Certificat" at bounding box center [391, 109] width 82 height 38
click at [465, 110] on link "Attestations" at bounding box center [478, 109] width 96 height 38
click at [571, 104] on link "Transport" at bounding box center [572, 109] width 83 height 38
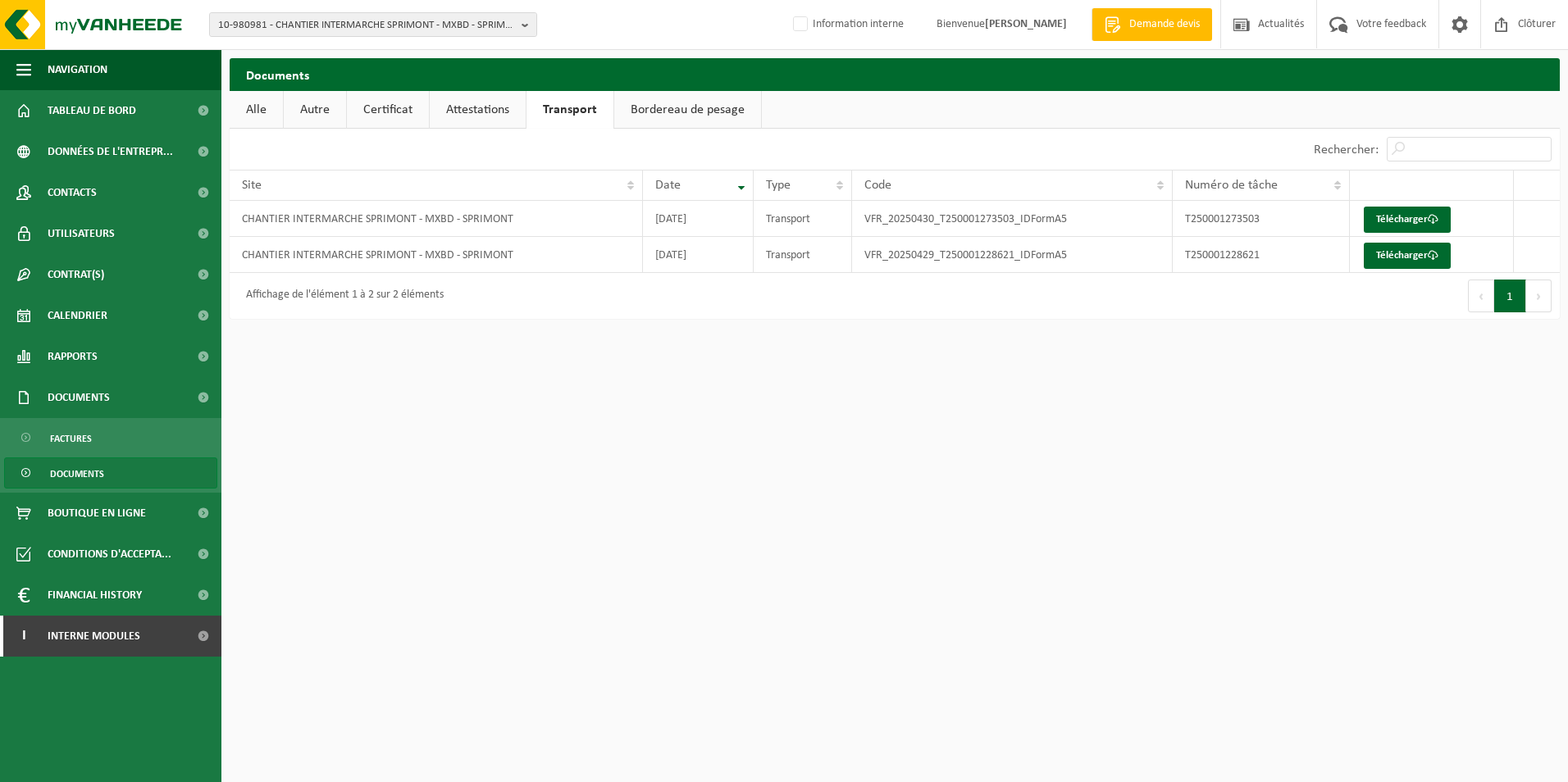
click at [646, 108] on link "Bordereau de pesage" at bounding box center [688, 109] width 147 height 38
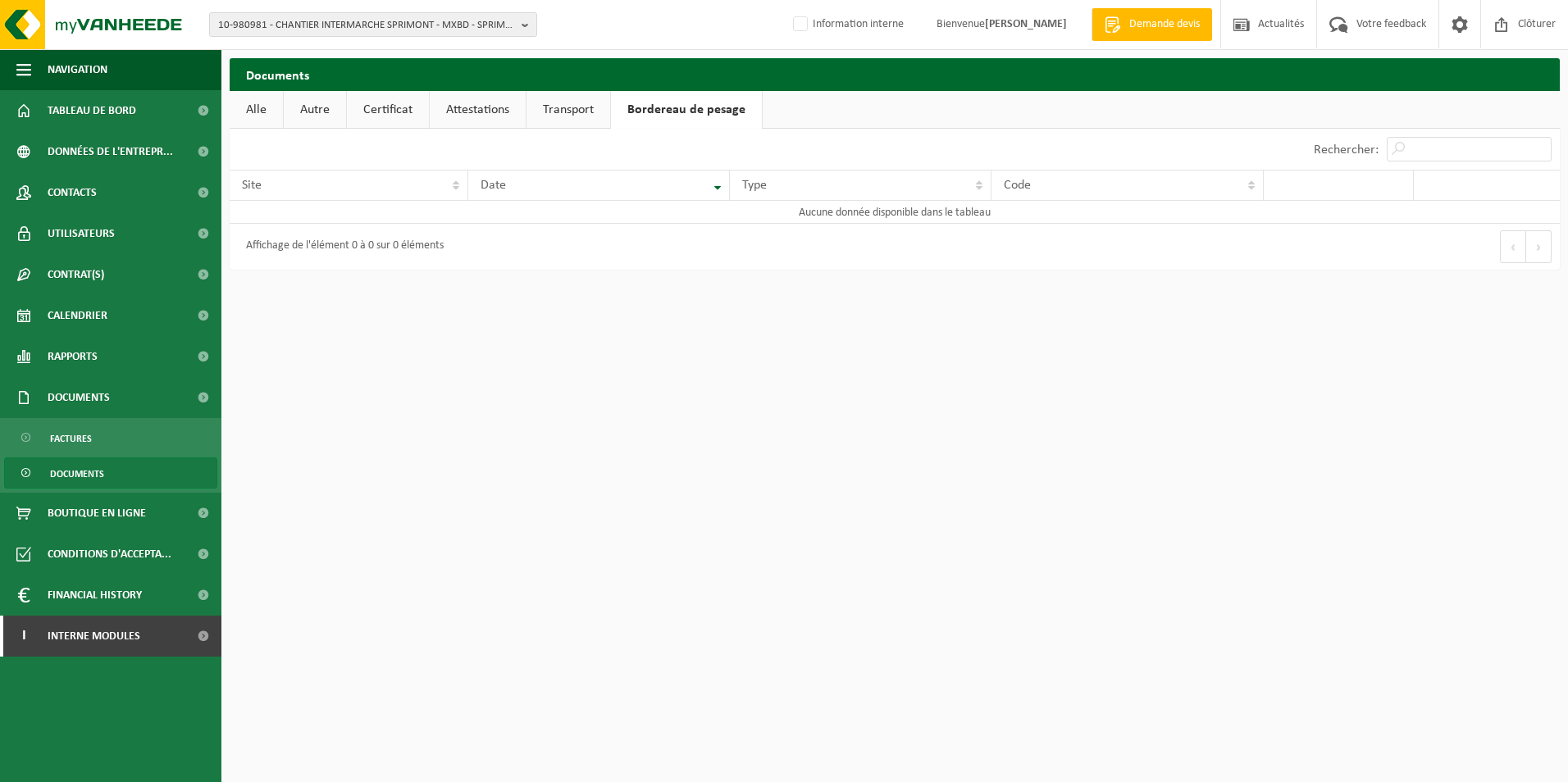
click at [498, 120] on link "Attestations" at bounding box center [477, 109] width 96 height 38
click at [417, 120] on link "Certificat" at bounding box center [388, 109] width 82 height 38
click at [322, 117] on link "Autre" at bounding box center [315, 109] width 63 height 38
click at [250, 104] on link "Alle" at bounding box center [256, 109] width 53 height 38
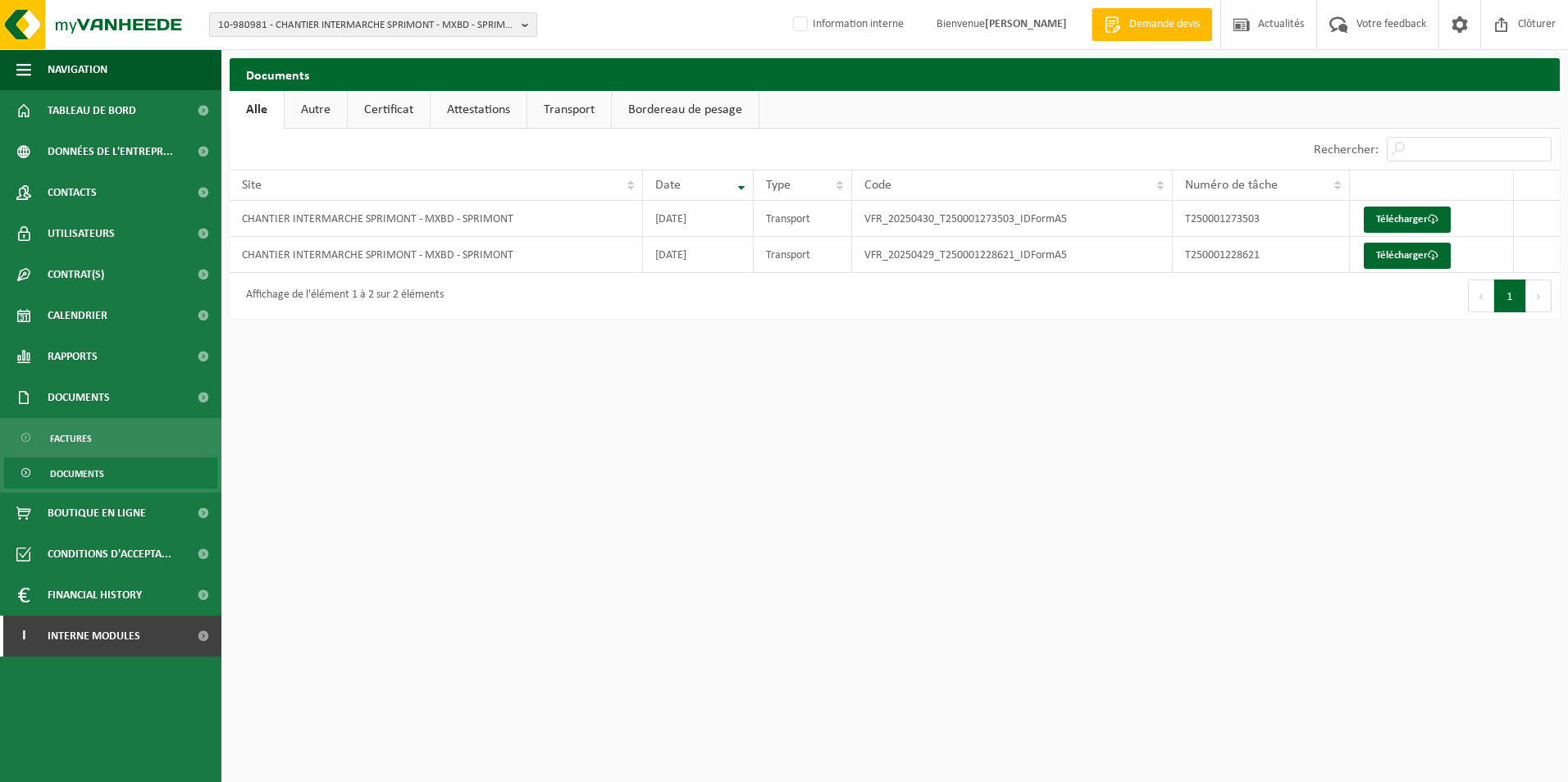
click at [525, 26] on b "button" at bounding box center [529, 25] width 15 height 23
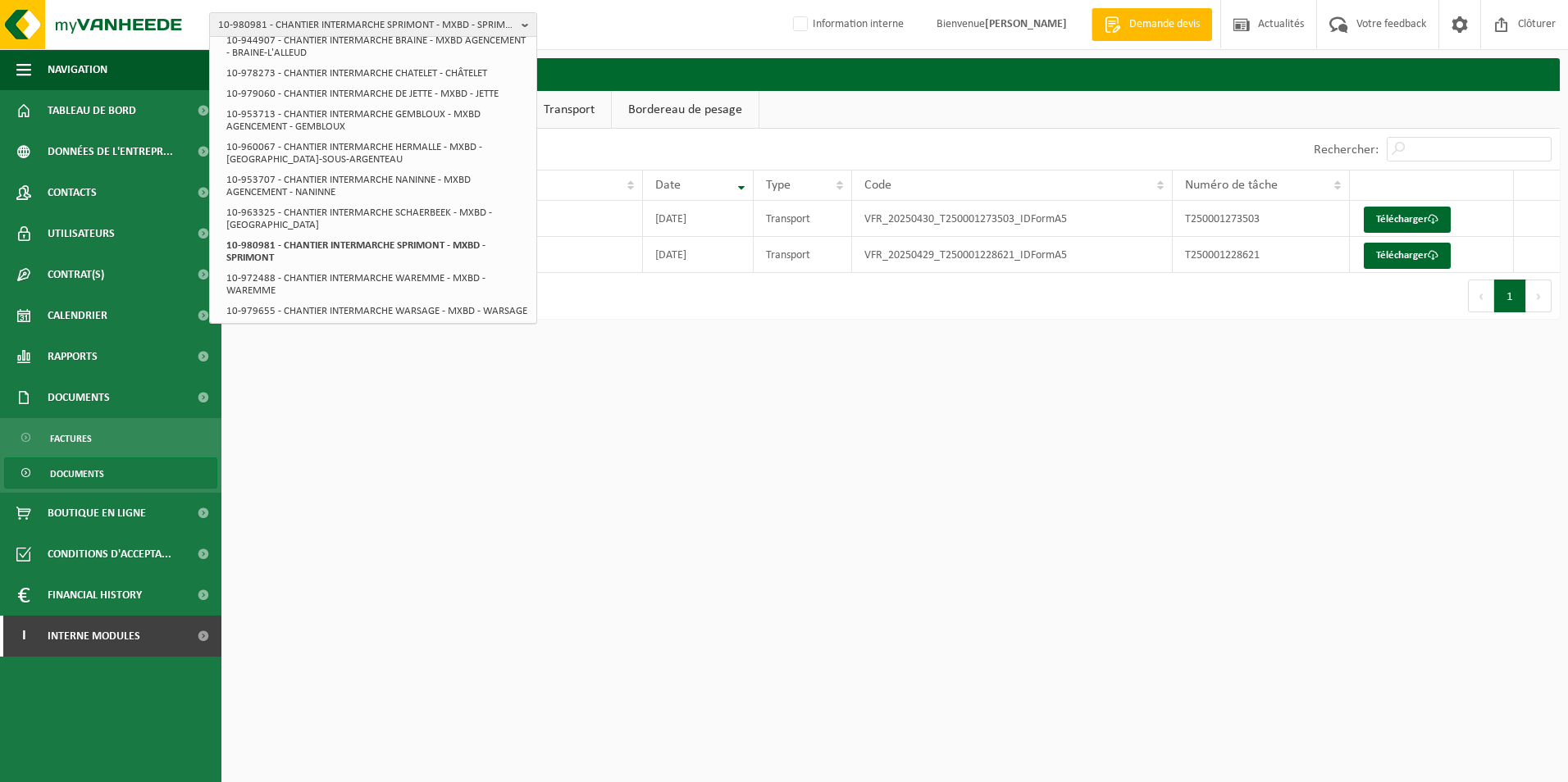
scroll to position [238, 0]
click at [388, 367] on html "10-980981 - CHANTIER INTERMARCHE SPRIMONT - MXBD - SPRIMONT 10-944899 - MXBD AG…" at bounding box center [784, 391] width 1568 height 782
click at [376, 424] on html "10-980981 - CHANTIER INTERMARCHE SPRIMONT - MXBD - SPRIMONT 10-944899 - MXBD AG…" at bounding box center [784, 391] width 1568 height 782
click at [613, 32] on div "10-980981 - CHANTIER INTERMARCHE SPRIMONT - MXBD - SPRIMONT 10-944899 - MXBD AG…" at bounding box center [784, 25] width 1568 height 50
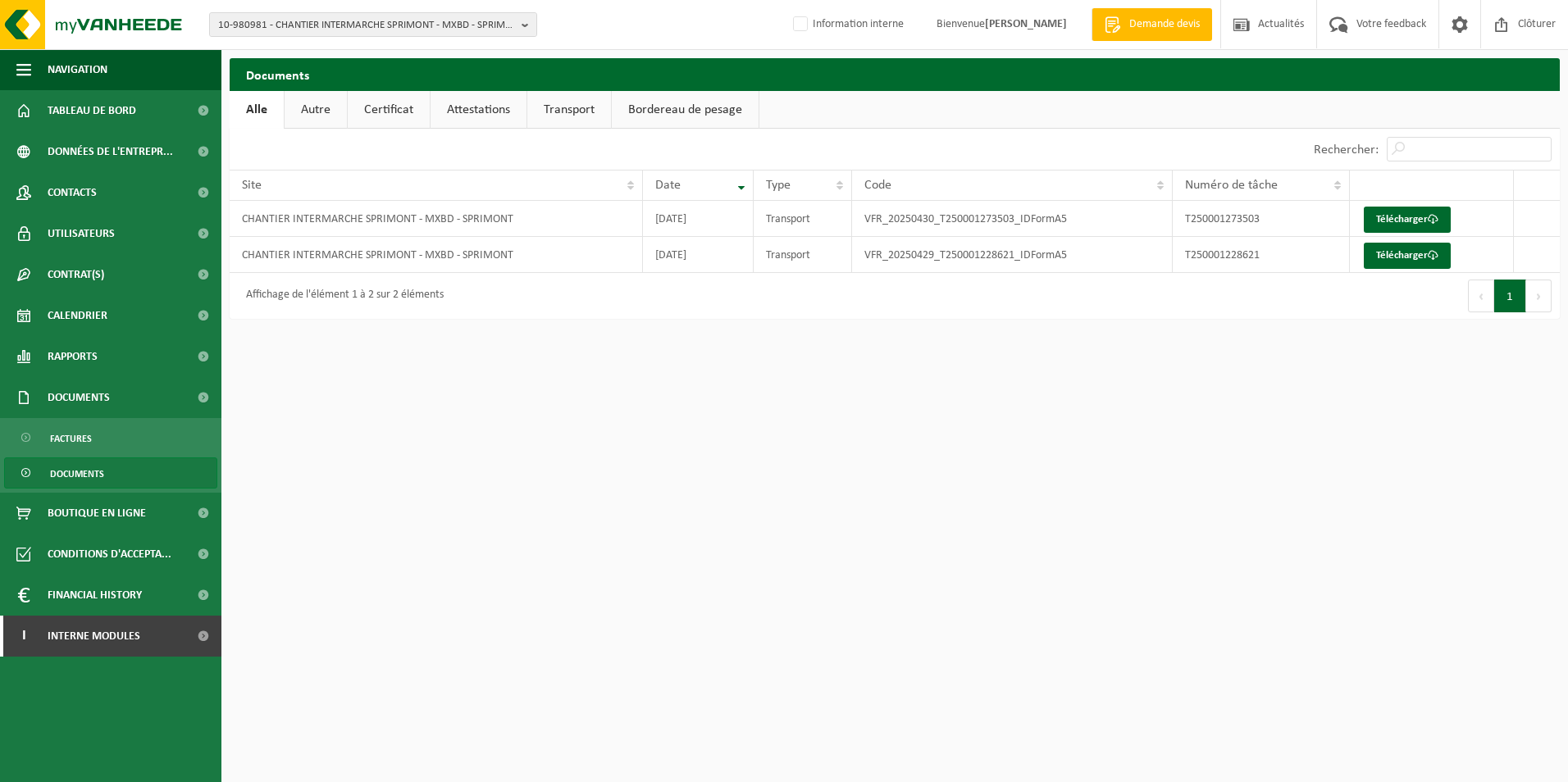
click at [872, 509] on html "10-980981 - CHANTIER INTERMARCHE SPRIMONT - MXBD - SPRIMONT 10-944899 - MXBD AG…" at bounding box center [784, 391] width 1568 height 782
click at [568, 494] on html "10-980981 - CHANTIER INTERMARCHE SPRIMONT - MXBD - SPRIMONT 10-944899 - MXBD AG…" at bounding box center [784, 391] width 1568 height 782
click at [106, 185] on link "Contacts" at bounding box center [110, 192] width 221 height 41
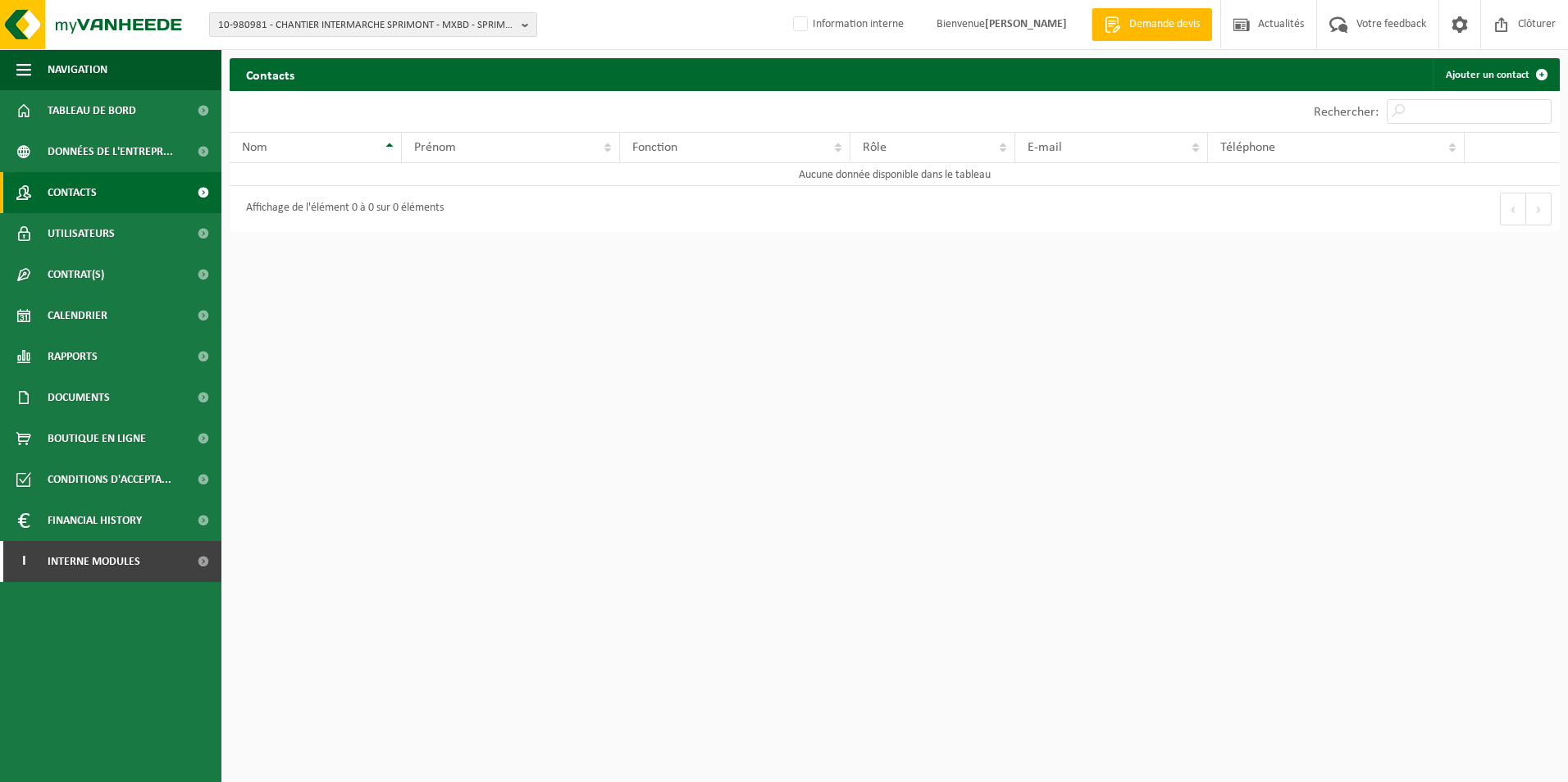
click at [196, 191] on span at bounding box center [203, 192] width 37 height 41
click at [528, 25] on b "button" at bounding box center [529, 25] width 15 height 23
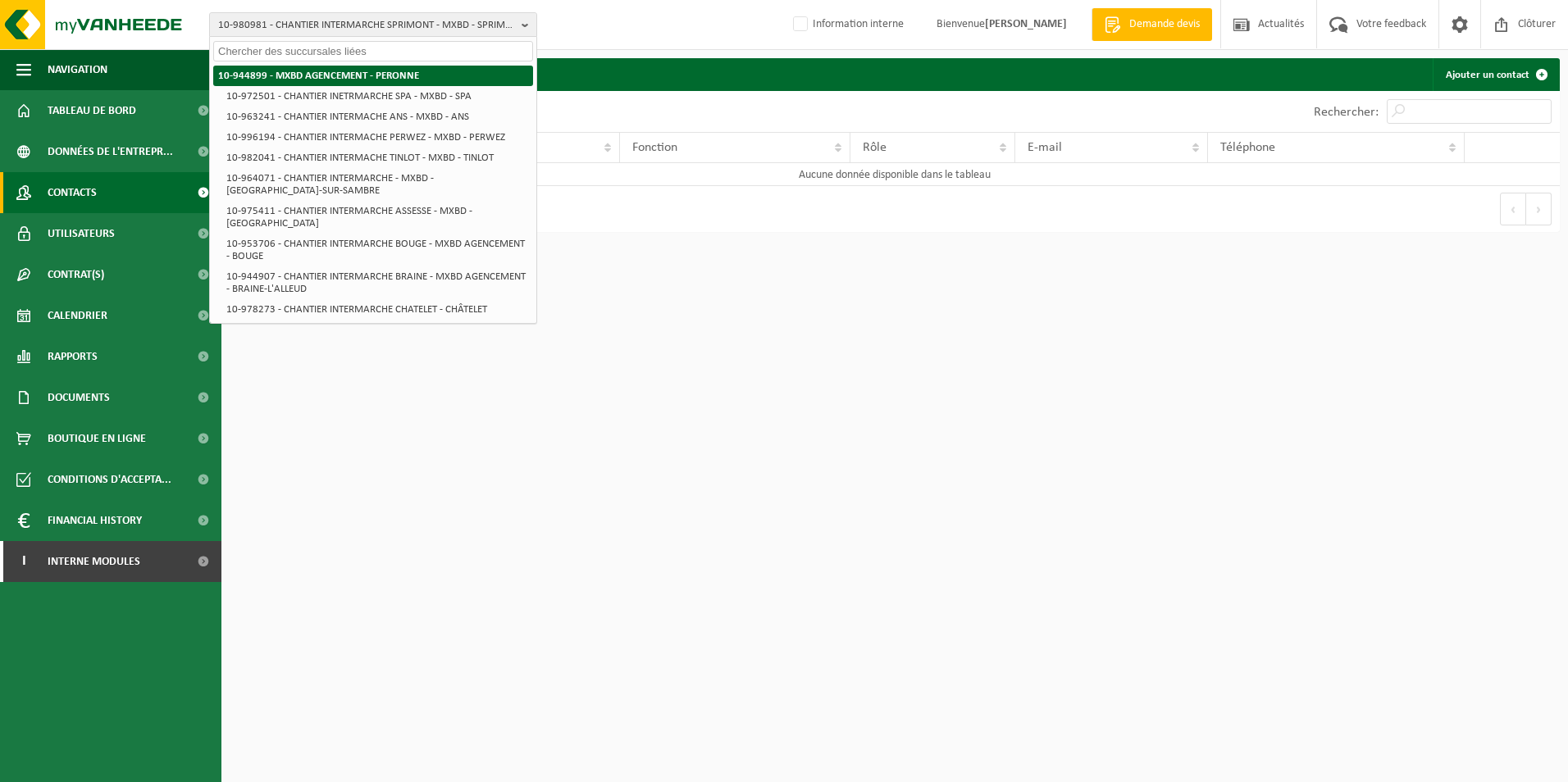
click at [443, 71] on li "10-944899 - MXBD AGENCEMENT - PERONNE" at bounding box center [372, 76] width 320 height 21
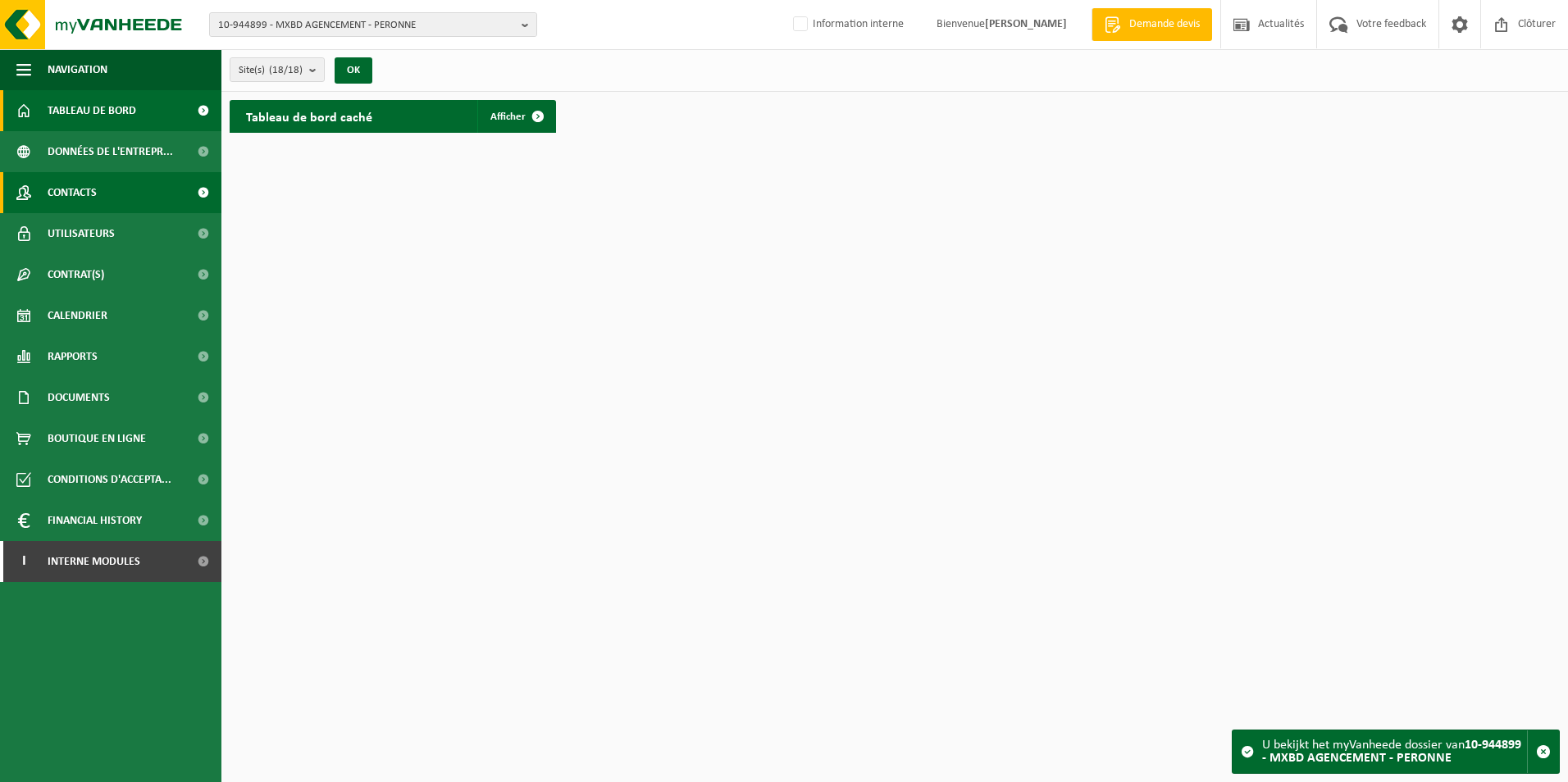
click at [209, 187] on span at bounding box center [203, 192] width 37 height 41
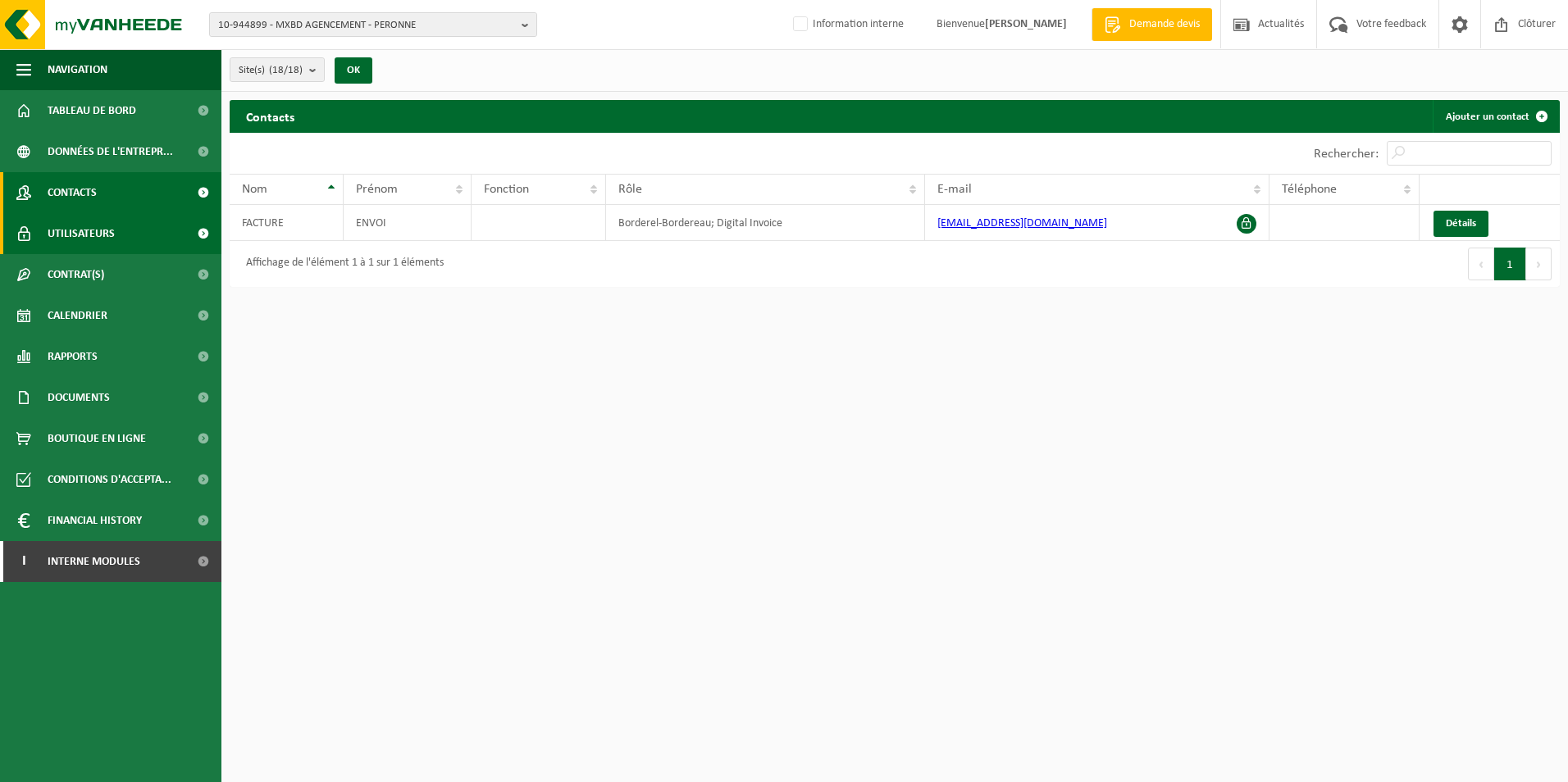
click at [197, 235] on span at bounding box center [203, 233] width 37 height 41
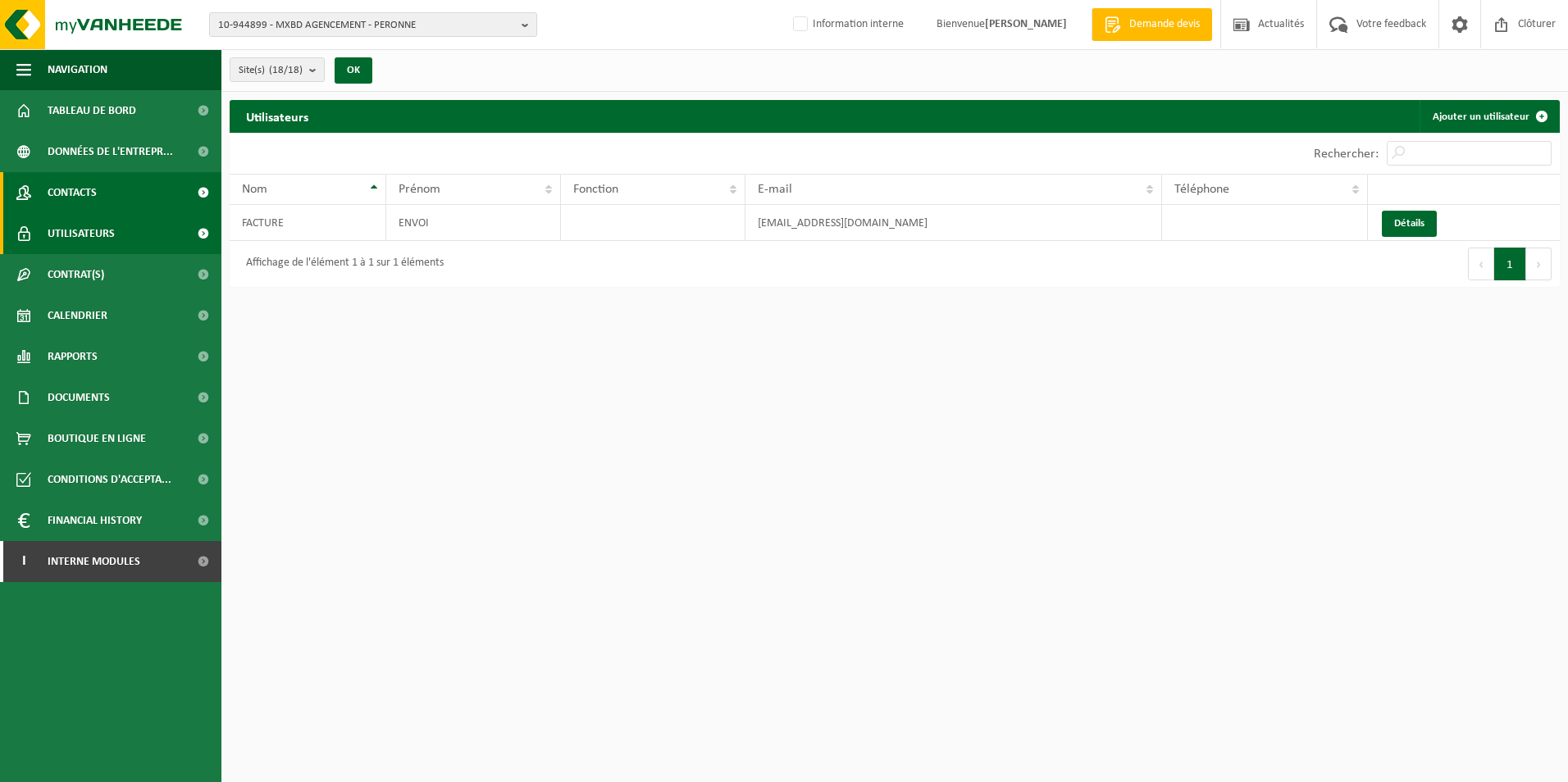
click at [204, 194] on span at bounding box center [203, 192] width 37 height 41
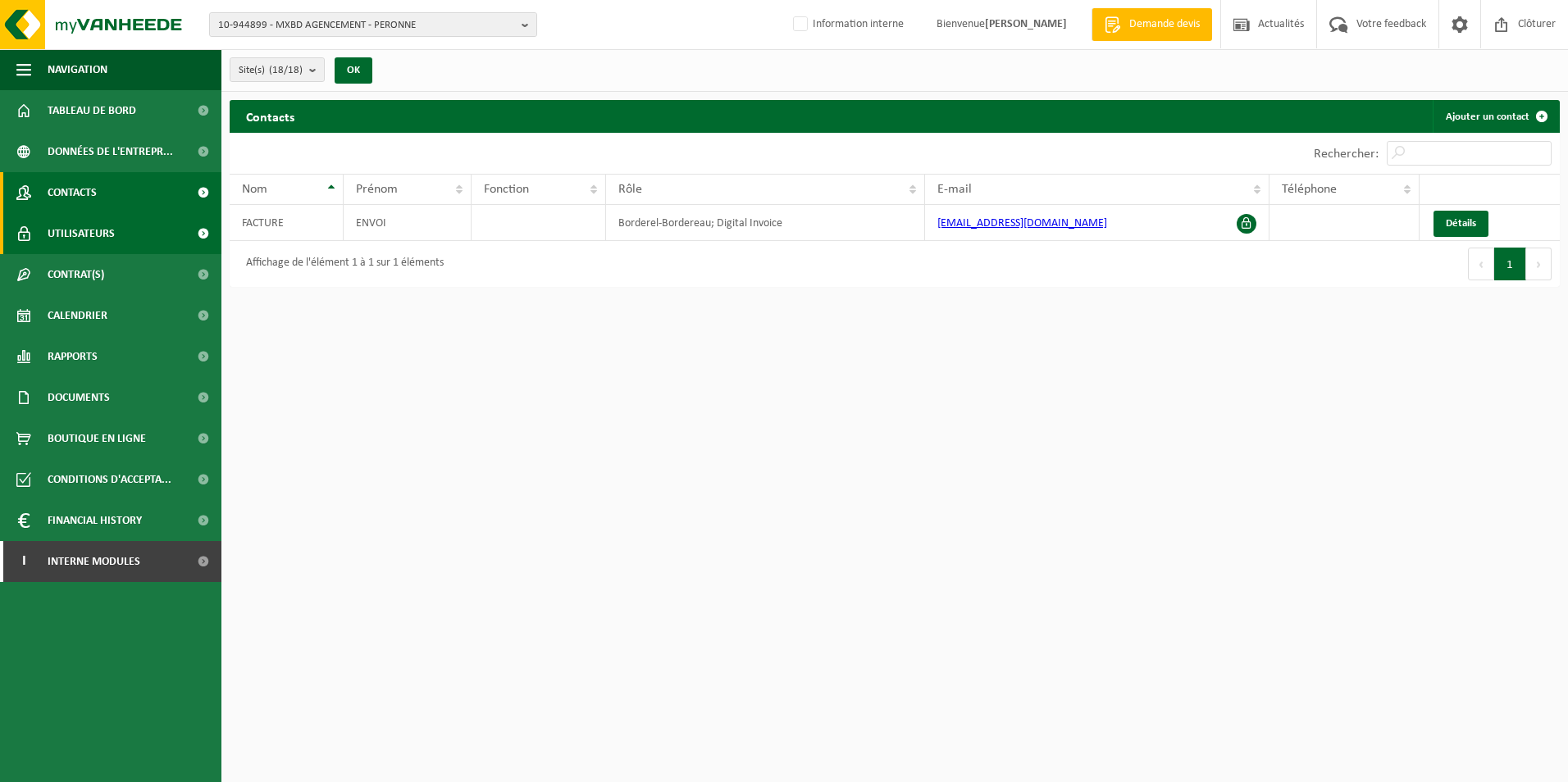
click at [199, 230] on span at bounding box center [203, 233] width 37 height 41
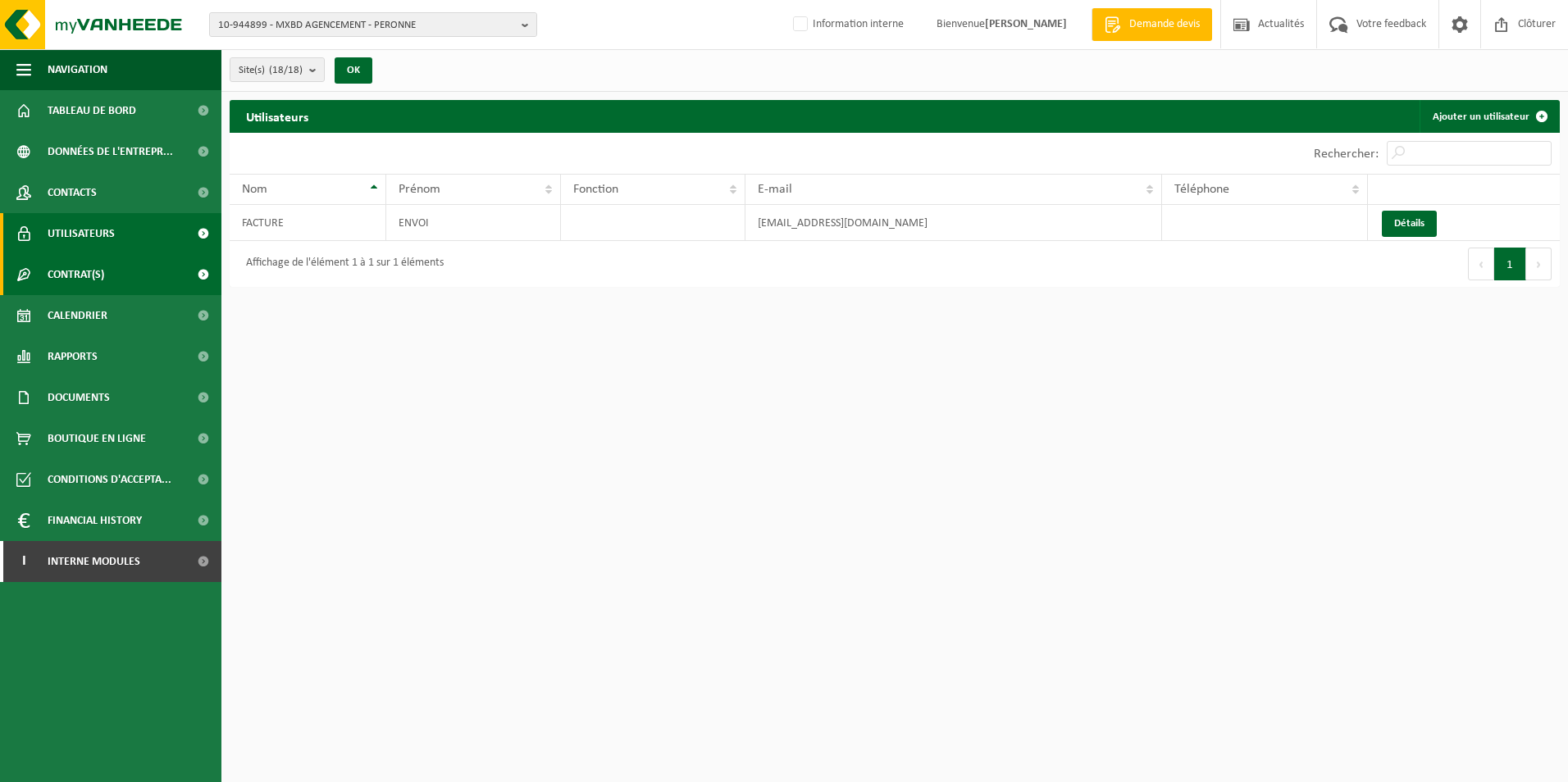
click at [132, 275] on link "Contrat(s)" at bounding box center [110, 275] width 221 height 41
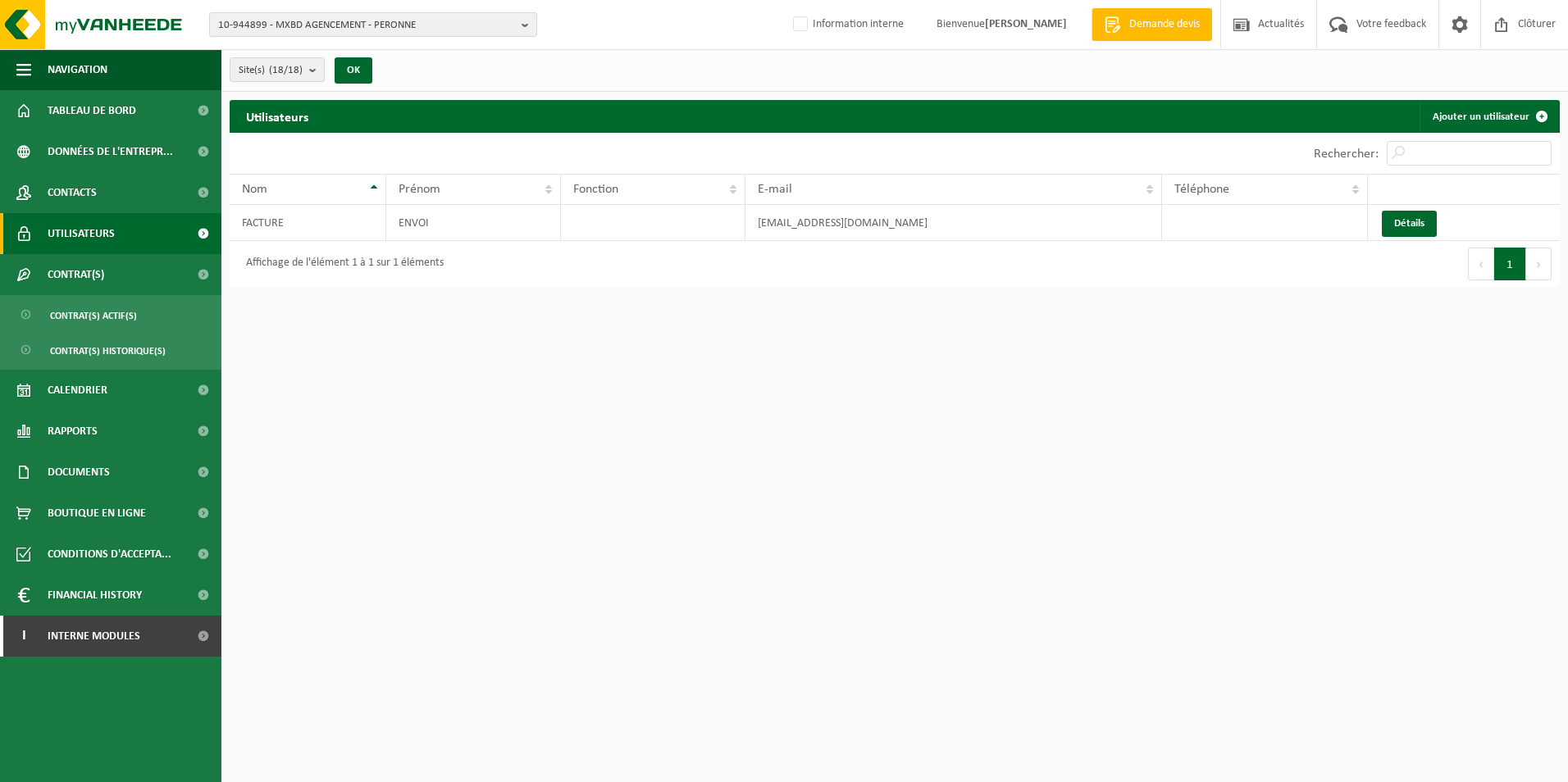
click at [121, 241] on link "Utilisateurs" at bounding box center [110, 233] width 221 height 41
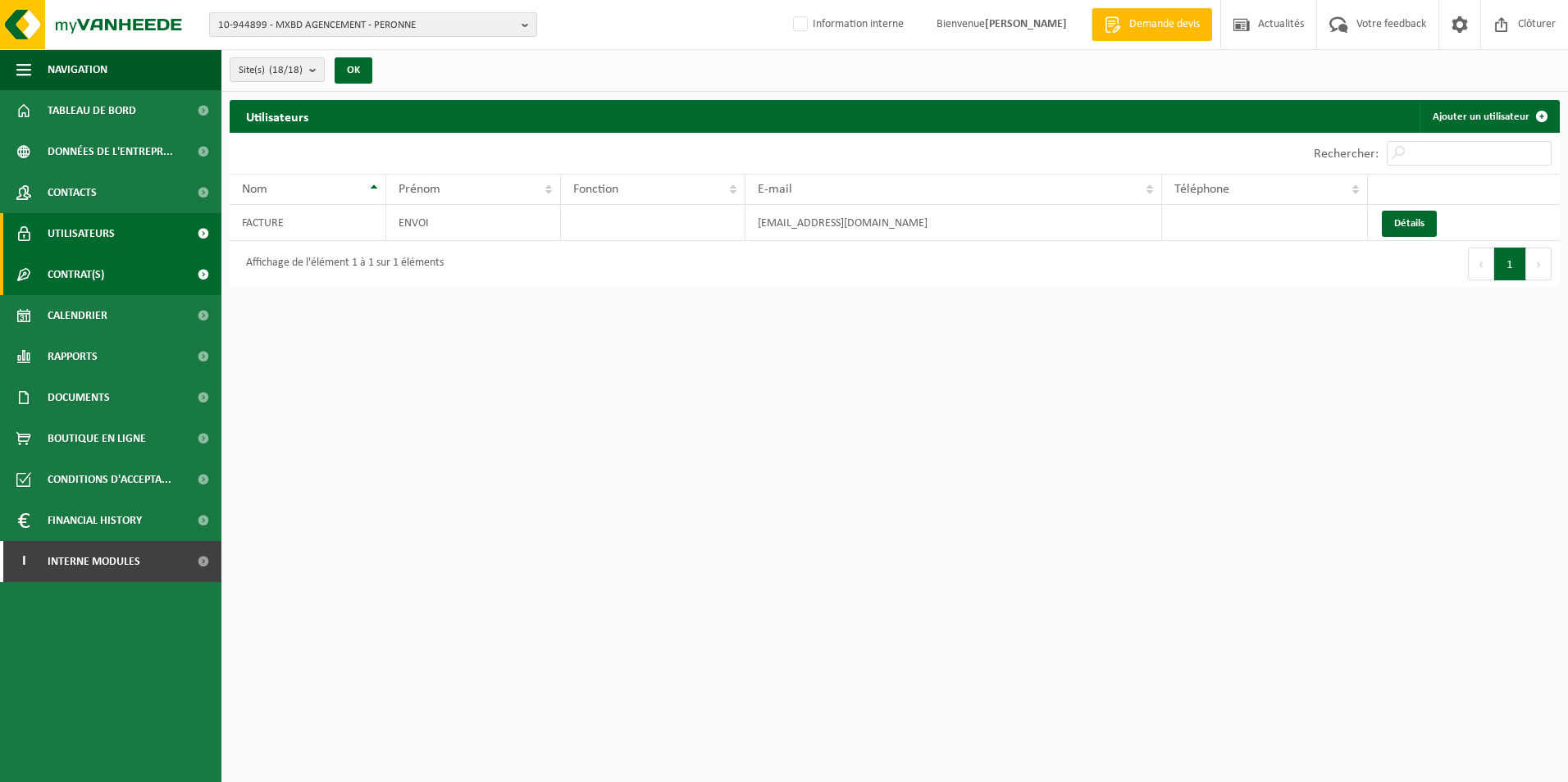
click at [93, 280] on span "Contrat(s)" at bounding box center [76, 275] width 57 height 41
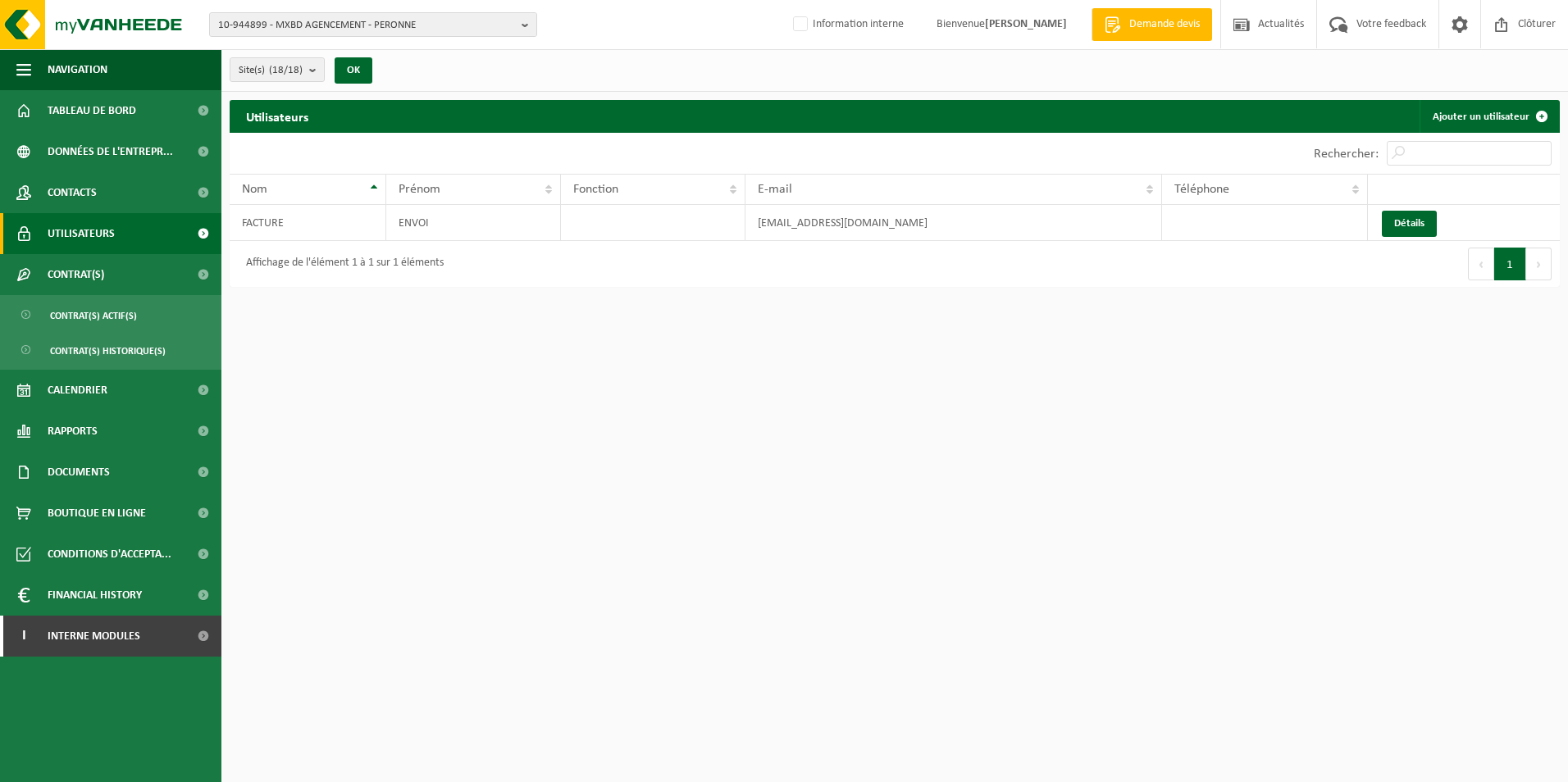
click at [202, 230] on span at bounding box center [203, 233] width 37 height 41
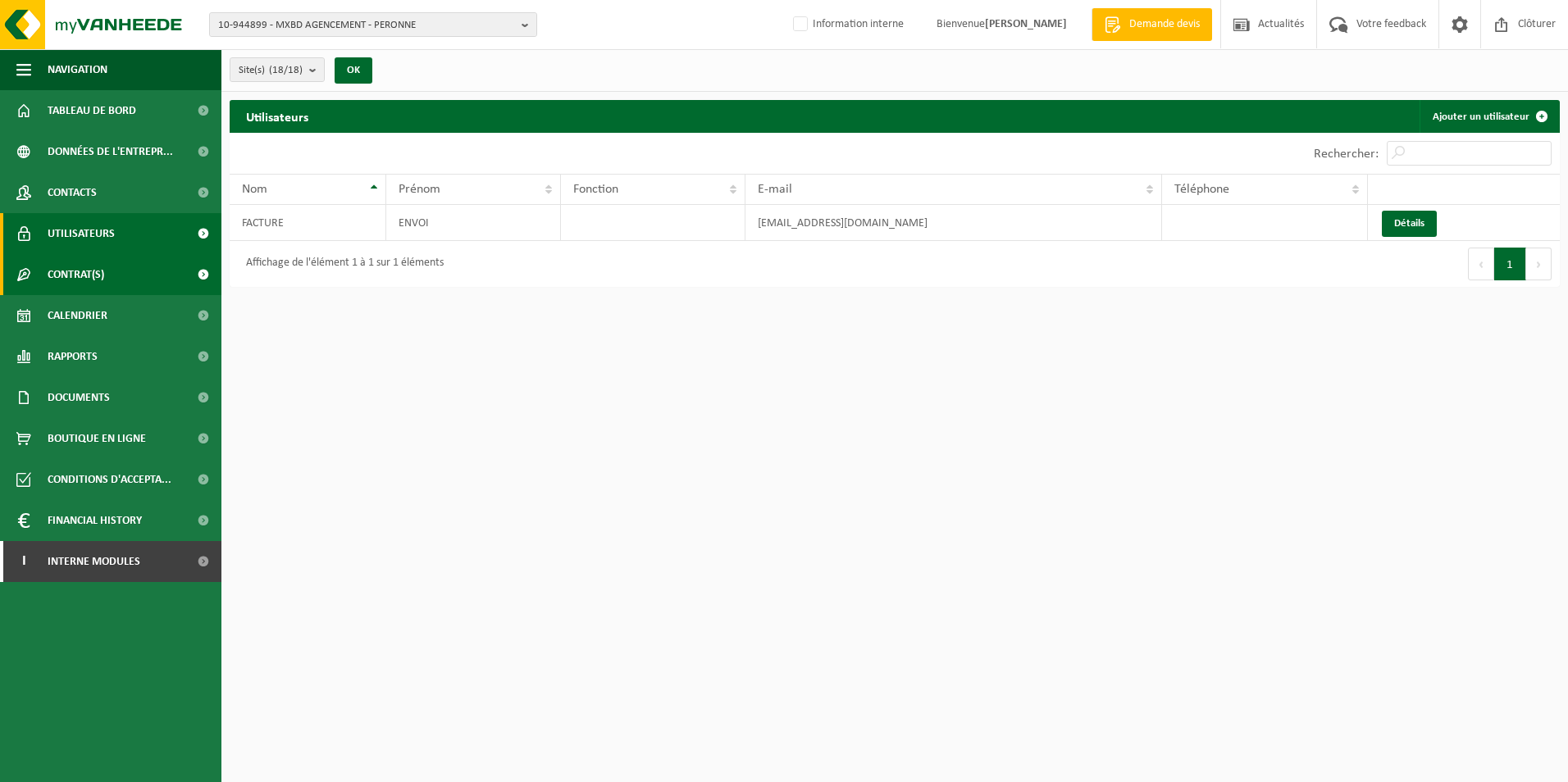
click at [200, 275] on span at bounding box center [203, 275] width 37 height 41
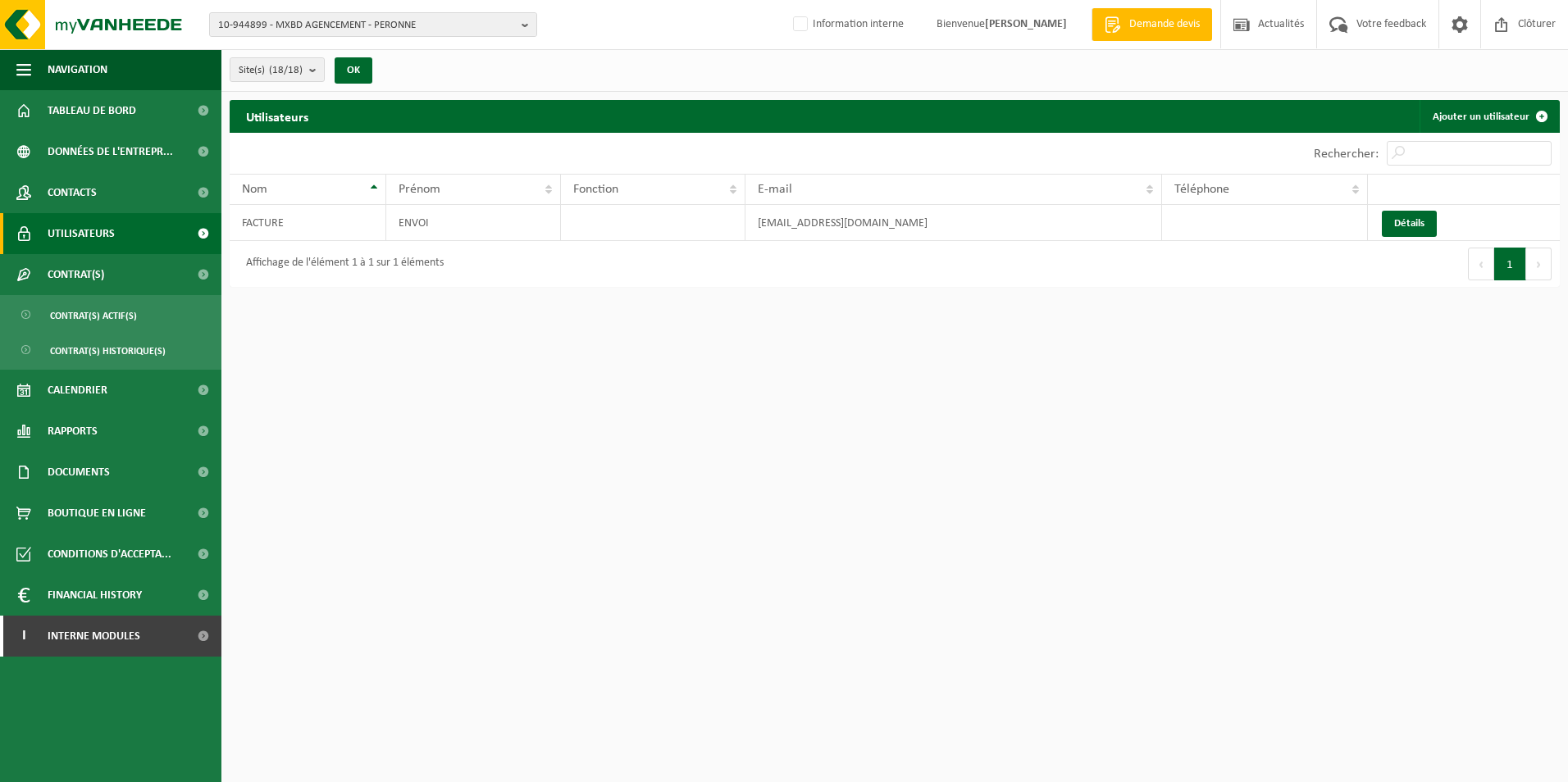
click at [204, 239] on span at bounding box center [203, 233] width 37 height 41
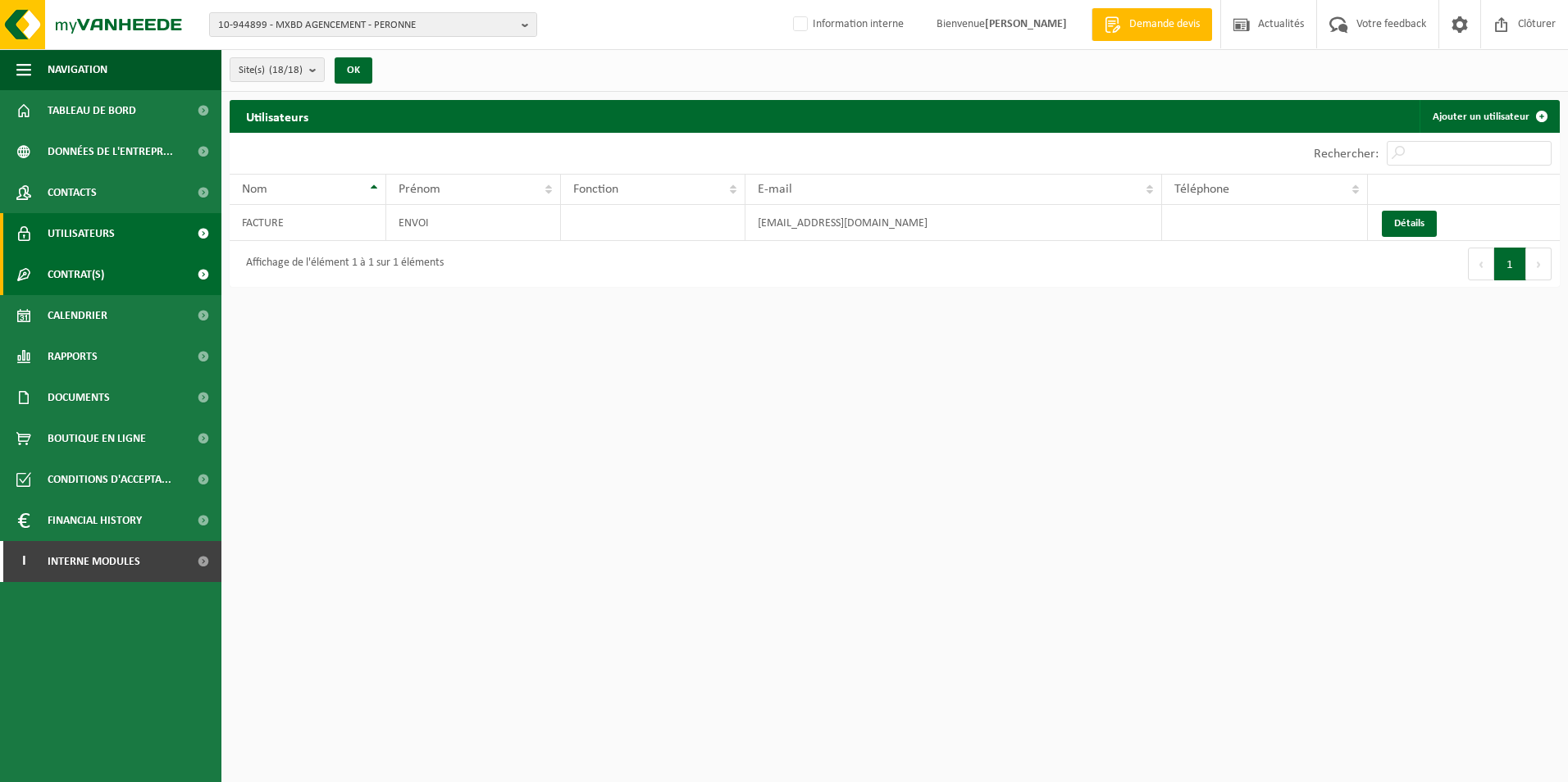
click at [205, 270] on span at bounding box center [203, 275] width 37 height 41
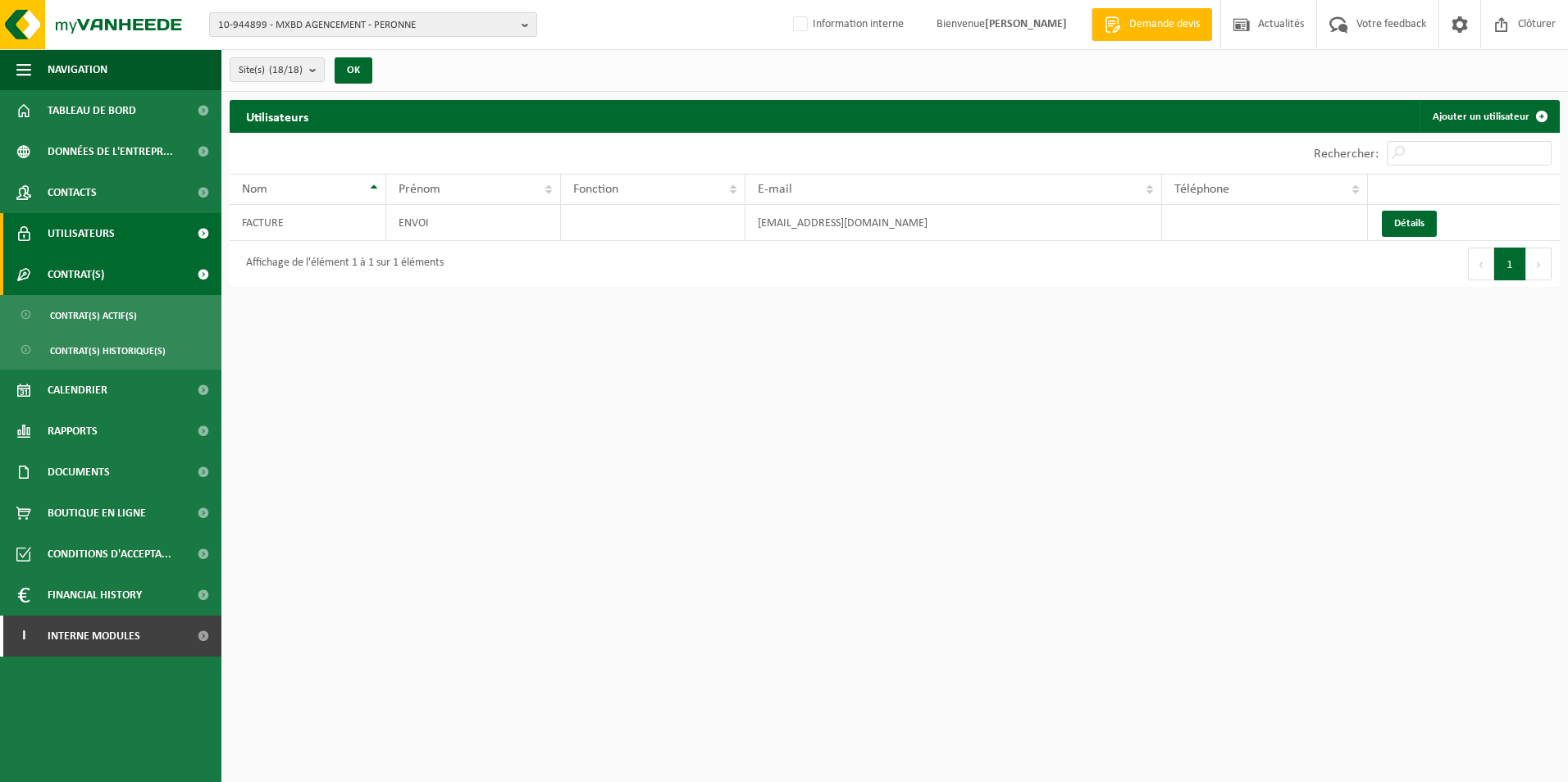
click at [205, 270] on span at bounding box center [203, 275] width 37 height 41
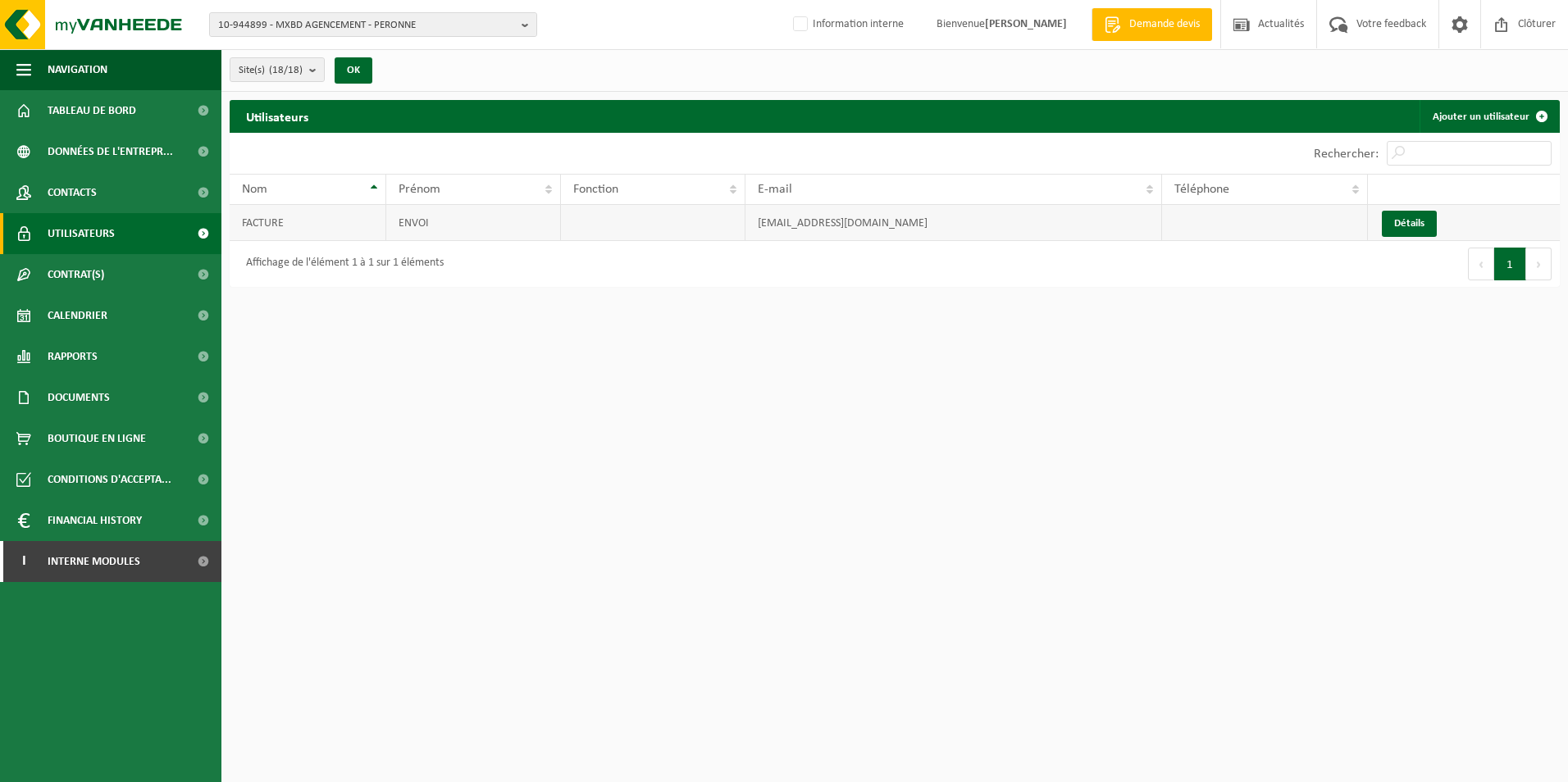
click at [323, 225] on td "FACTURE" at bounding box center [308, 223] width 157 height 36
click at [203, 561] on span at bounding box center [203, 561] width 37 height 41
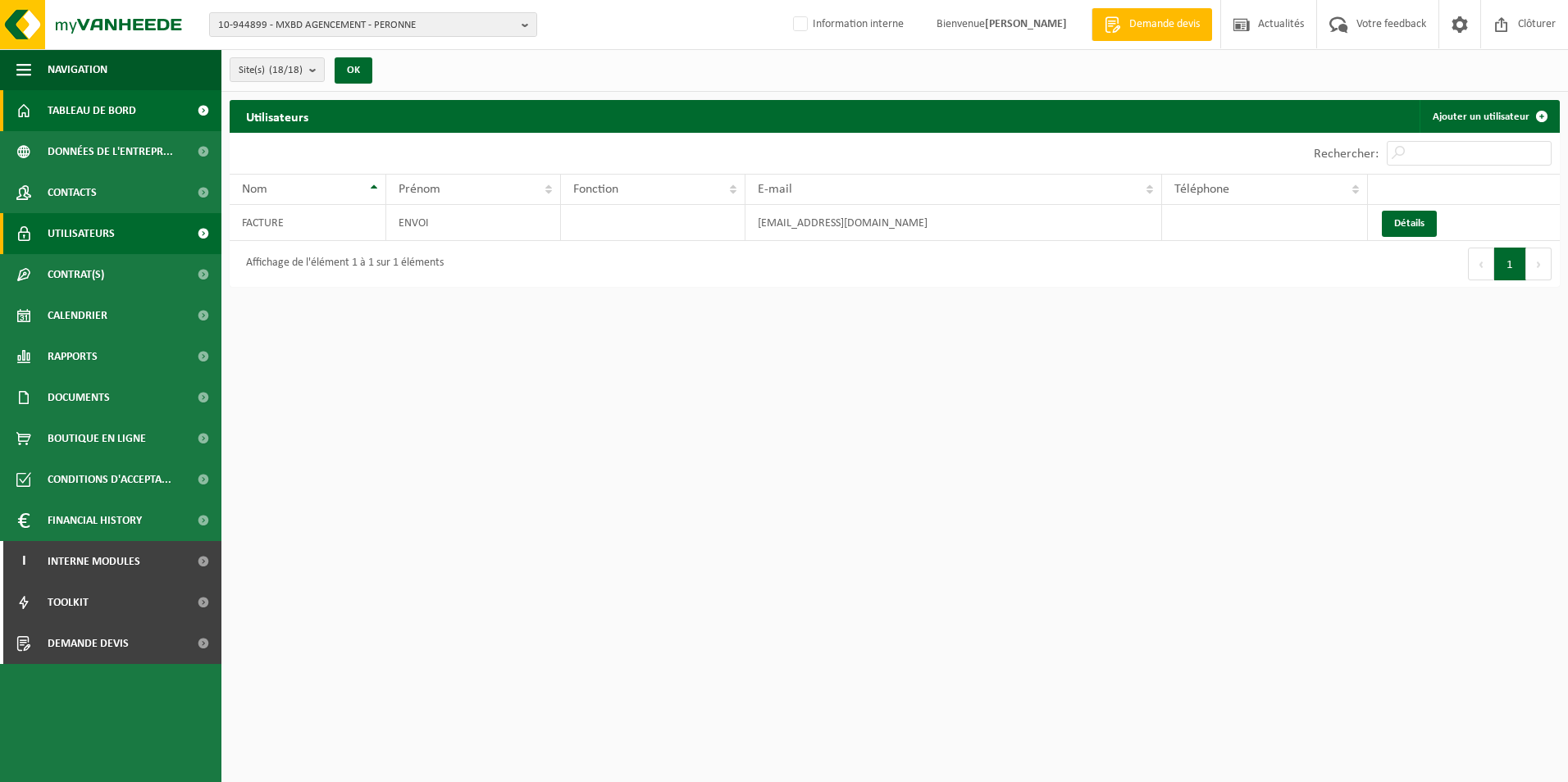
click at [204, 109] on span at bounding box center [203, 110] width 37 height 41
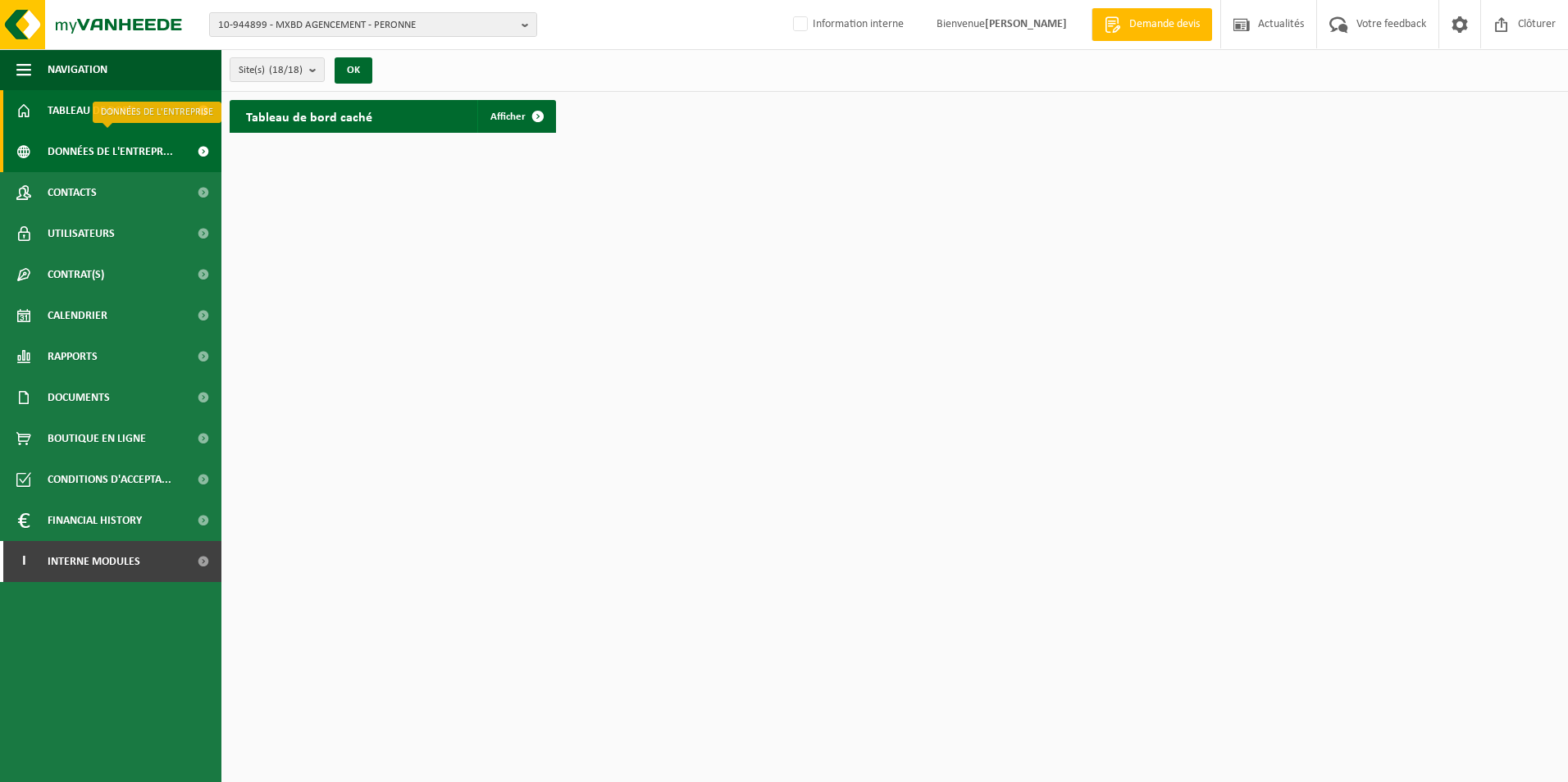
click at [202, 154] on span at bounding box center [203, 151] width 37 height 41
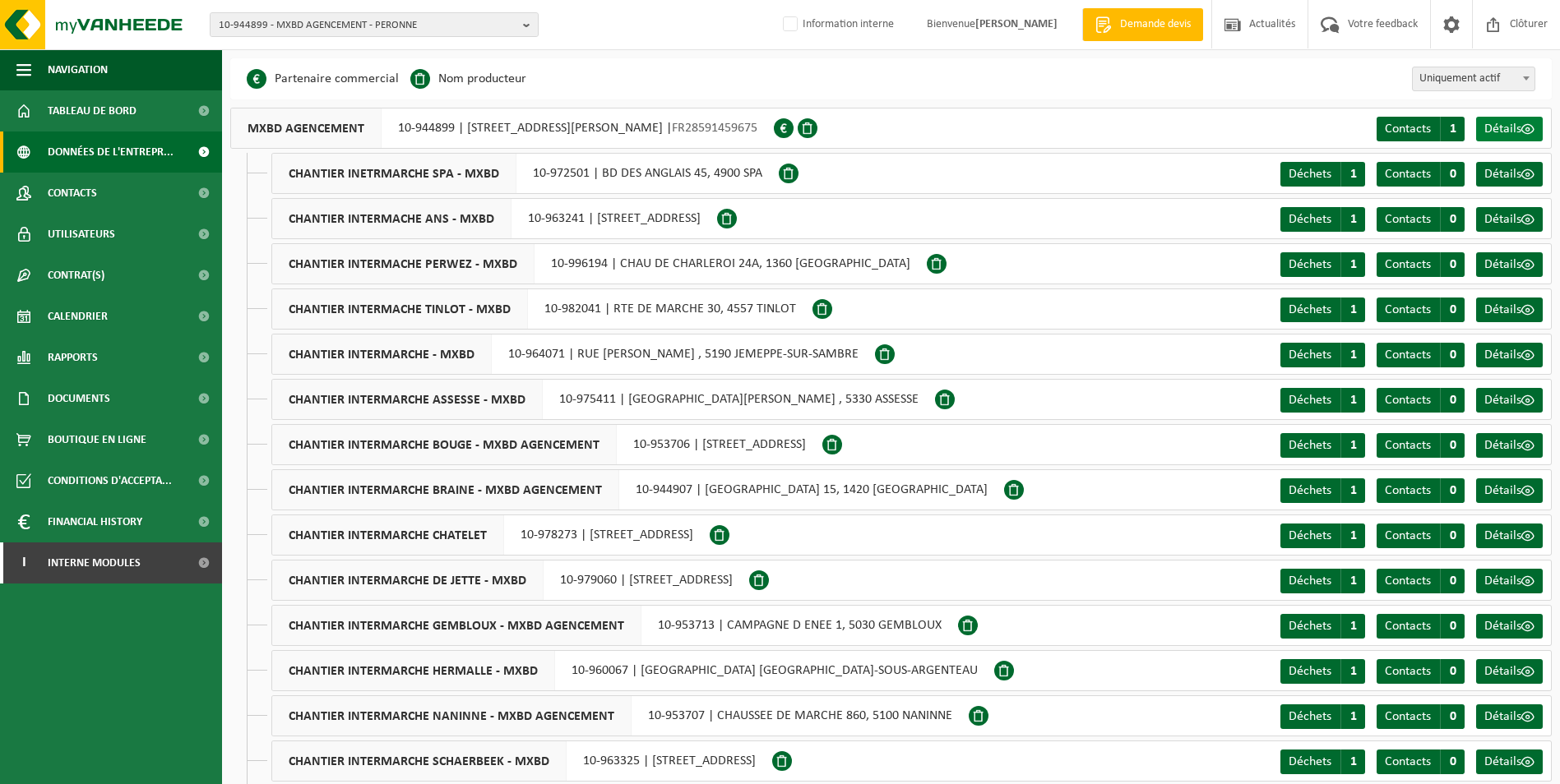
click at [1523, 128] on span at bounding box center [1528, 129] width 13 height 13
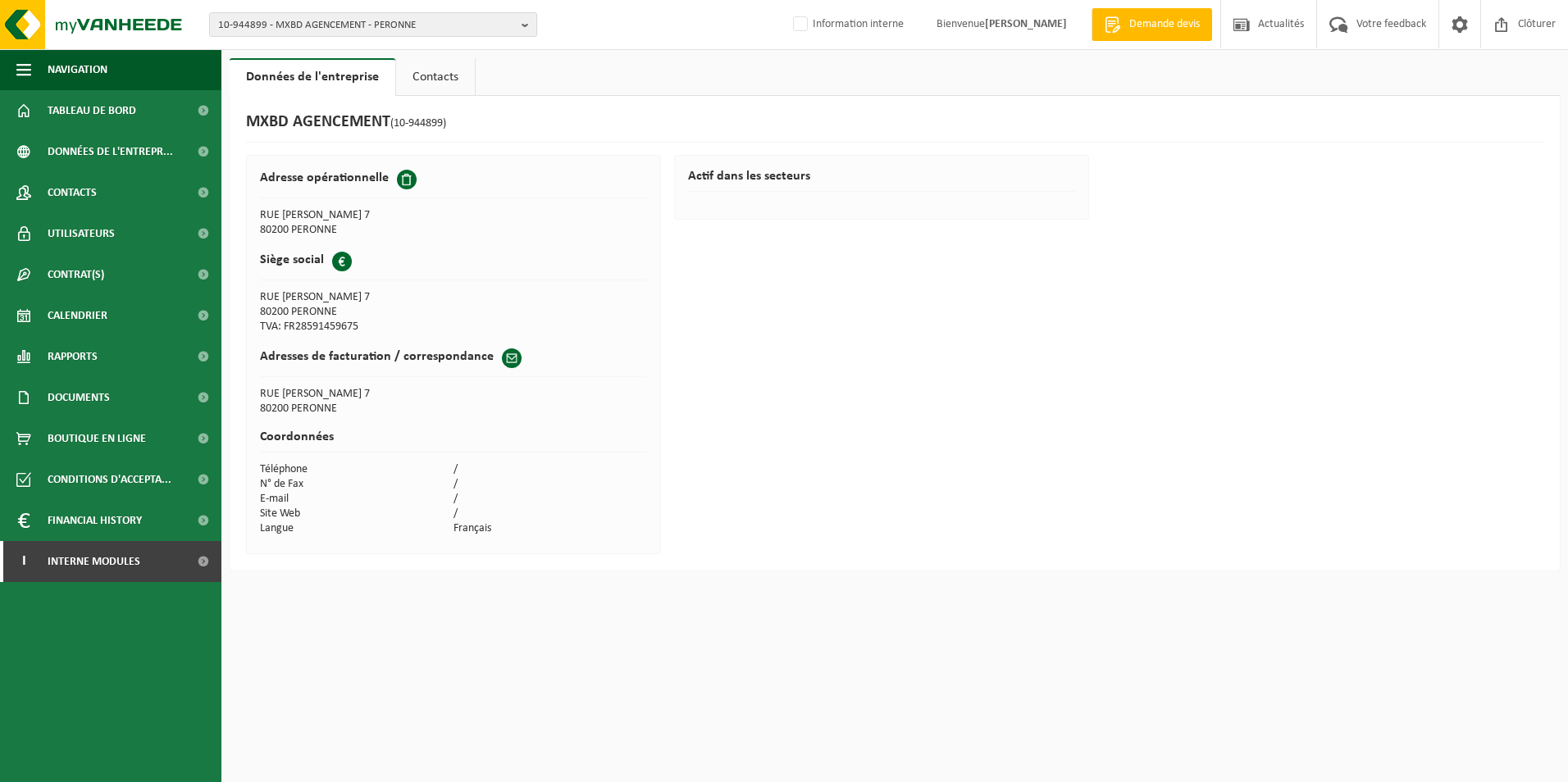
click at [437, 88] on link "Contacts" at bounding box center [436, 77] width 78 height 38
